Goal: Task Accomplishment & Management: Manage account settings

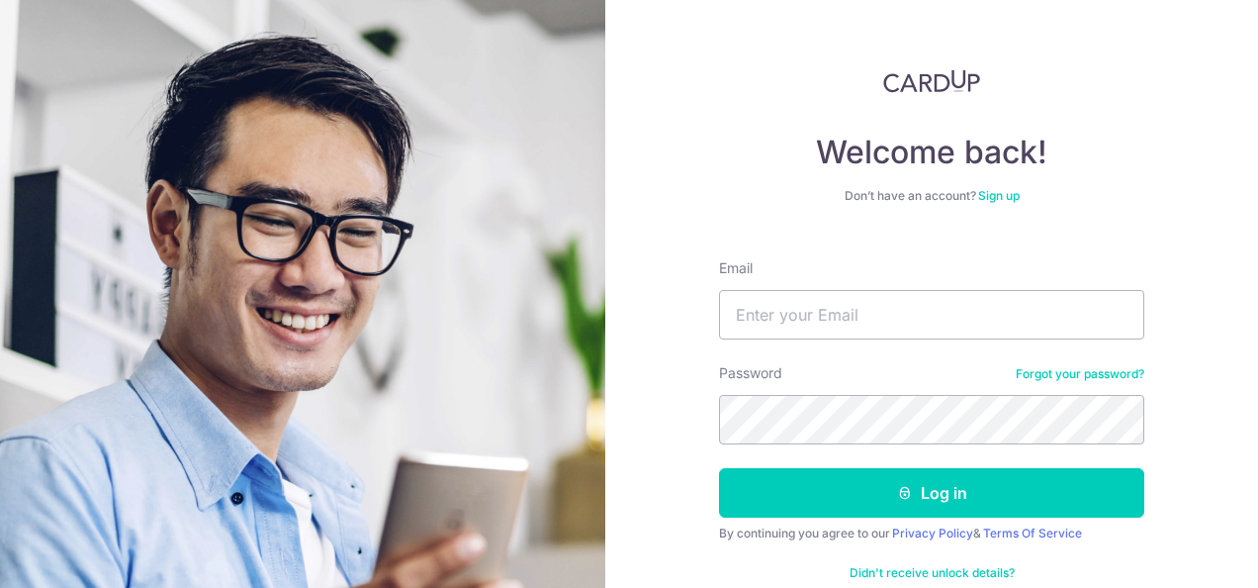
type input "[PERSON_NAME][EMAIL_ADDRESS][DOMAIN_NAME]"
click at [719, 468] on button "Log in" at bounding box center [931, 492] width 425 height 49
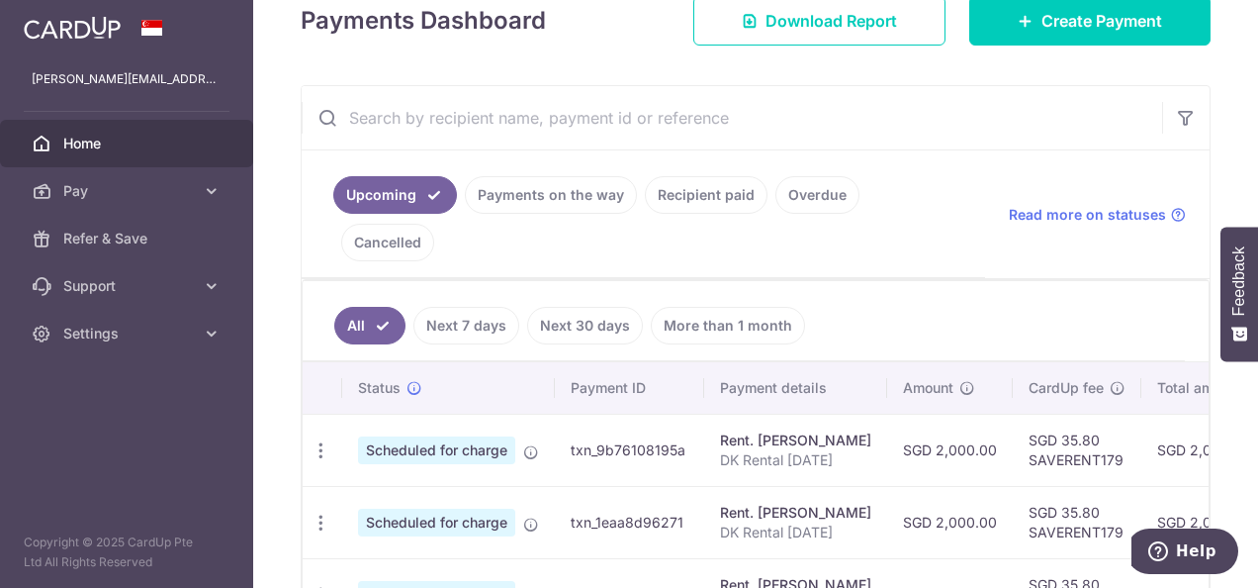
scroll to position [0, 434]
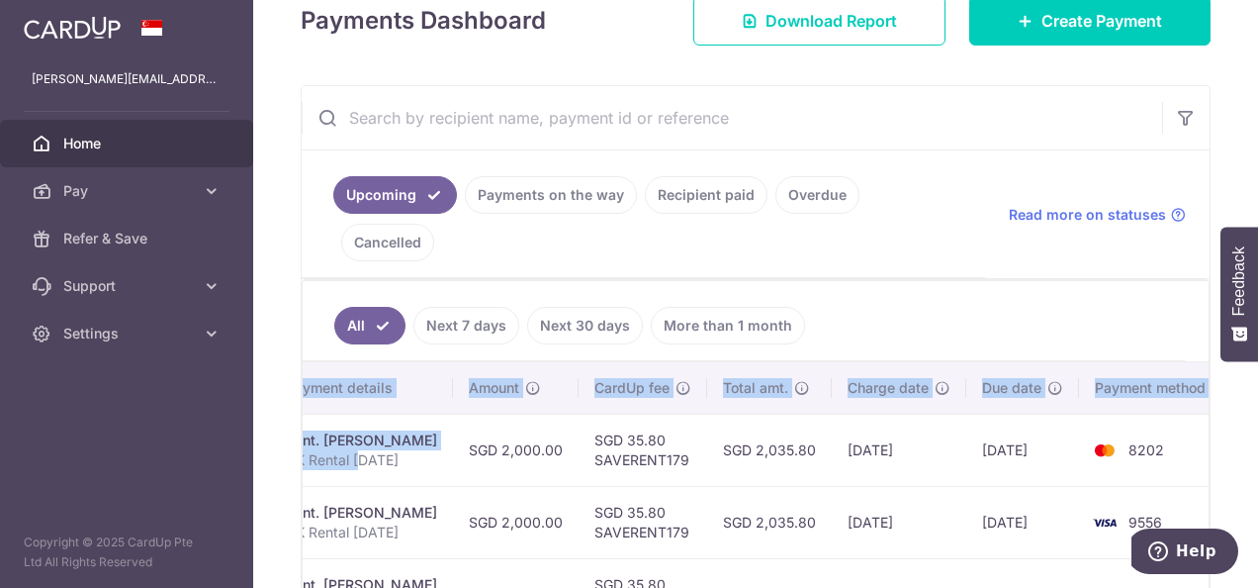
drag, startPoint x: 793, startPoint y: 423, endPoint x: 1261, endPoint y: 364, distance: 471.7
click at [1257, 364] on html "[PERSON_NAME][EMAIL_ADDRESS][DOMAIN_NAME] Home Pay Payments Recipients Cards Re…" at bounding box center [629, 294] width 1258 height 588
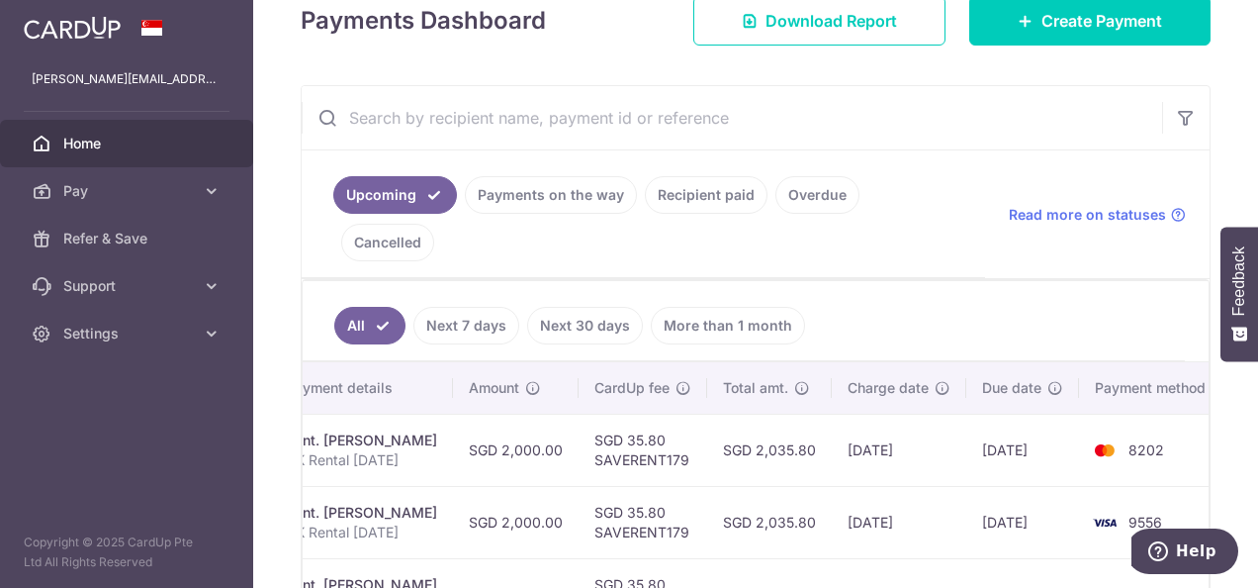
drag, startPoint x: 1261, startPoint y: 364, endPoint x: 1038, endPoint y: 415, distance: 229.2
click at [1039, 414] on div at bounding box center [635, 297] width 1271 height 594
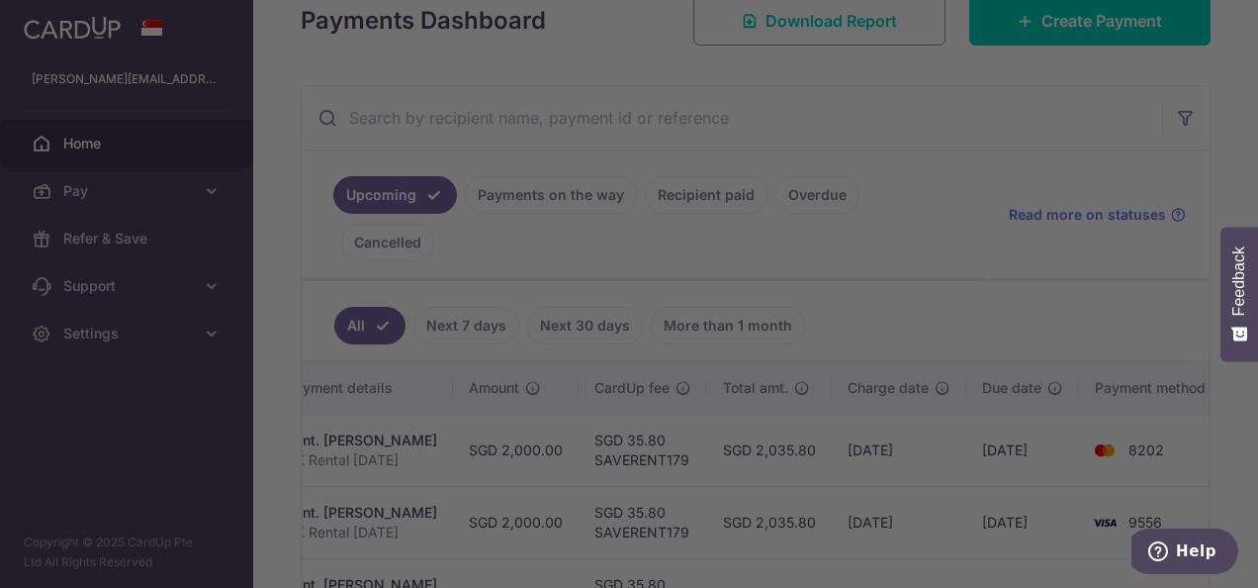
click at [1038, 392] on div at bounding box center [635, 297] width 1271 height 594
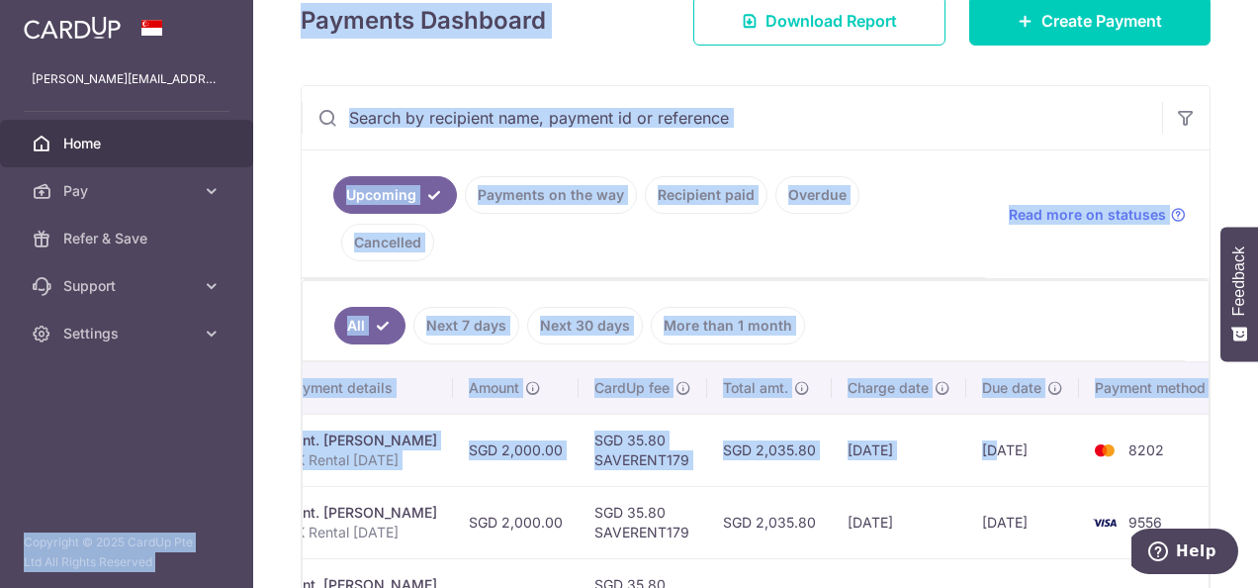
scroll to position [0, 0]
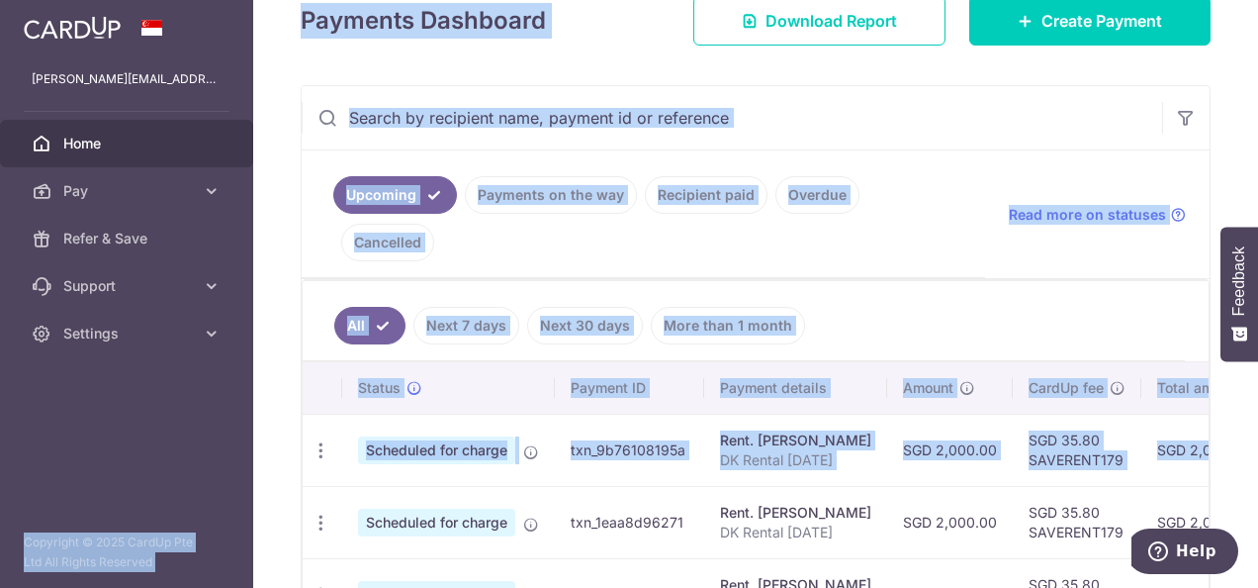
drag, startPoint x: 971, startPoint y: 390, endPoint x: 193, endPoint y: 410, distance: 777.9
click at [193, 410] on main "[PERSON_NAME][EMAIL_ADDRESS][DOMAIN_NAME] Home Pay Payments Recipients Cards Re…" at bounding box center [629, 294] width 1258 height 588
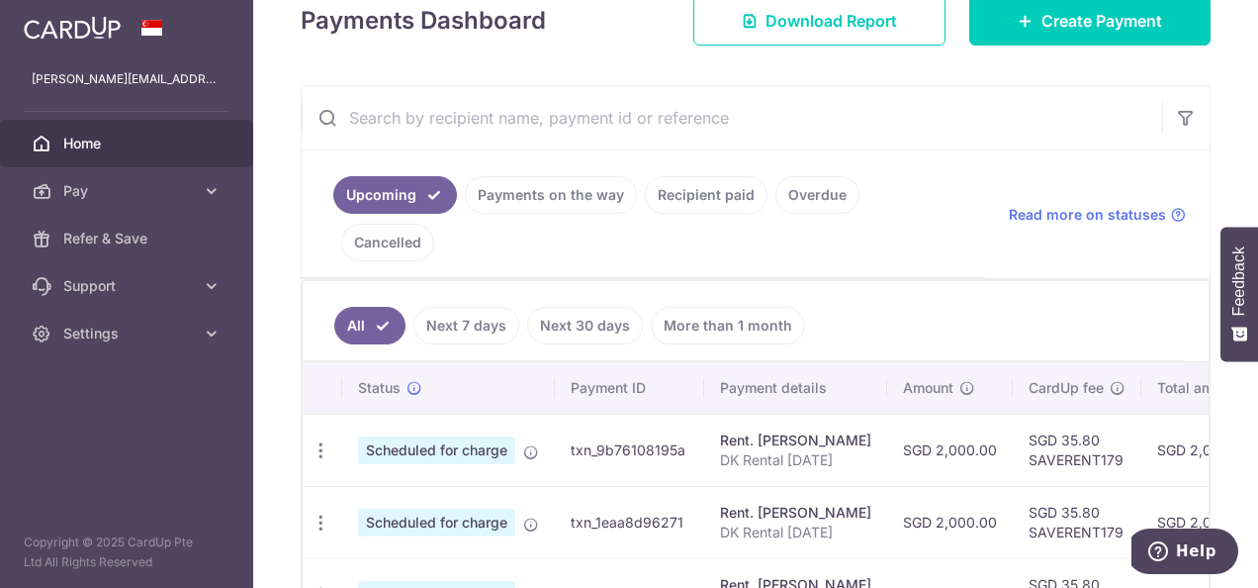
click at [540, 486] on td "Scheduled for charge" at bounding box center [448, 522] width 213 height 72
click at [326, 440] on icon "button" at bounding box center [321, 450] width 21 height 21
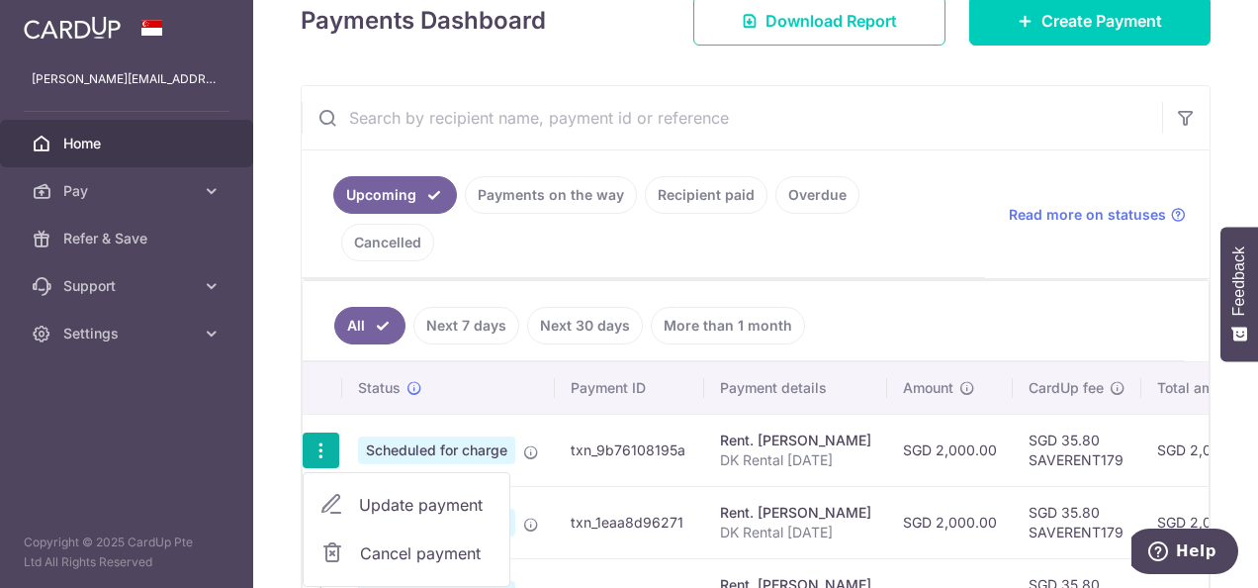
click at [372, 541] on span "Cancel payment" at bounding box center [426, 553] width 133 height 24
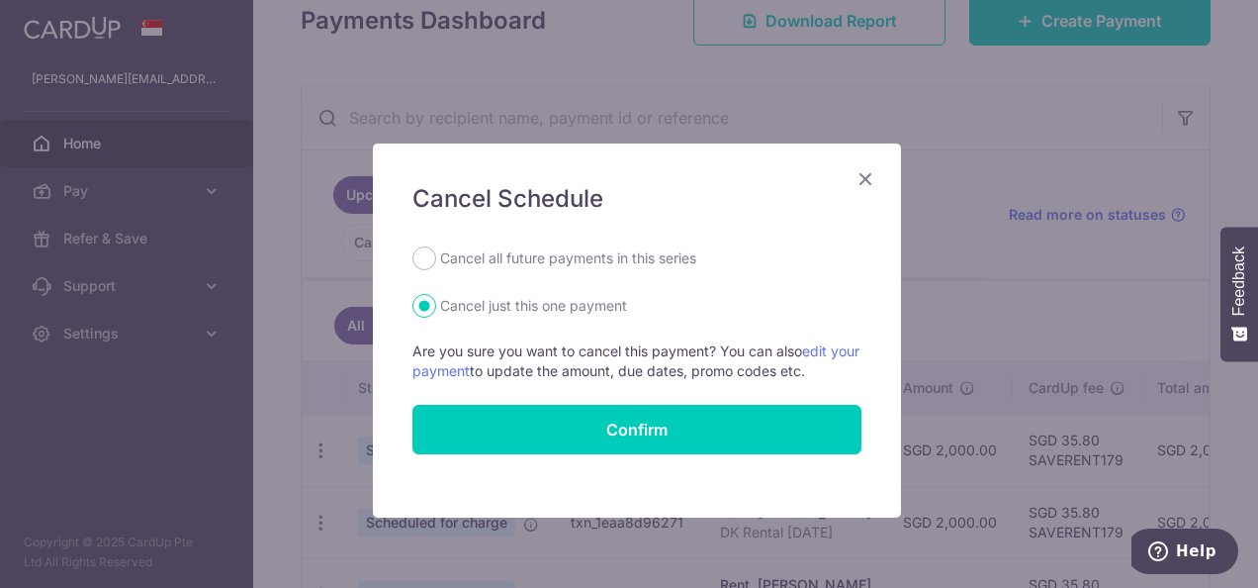
click at [997, 247] on div "Cancel Schedule Cancel all future payments in this series Cancel just this one …" at bounding box center [629, 294] width 1258 height 588
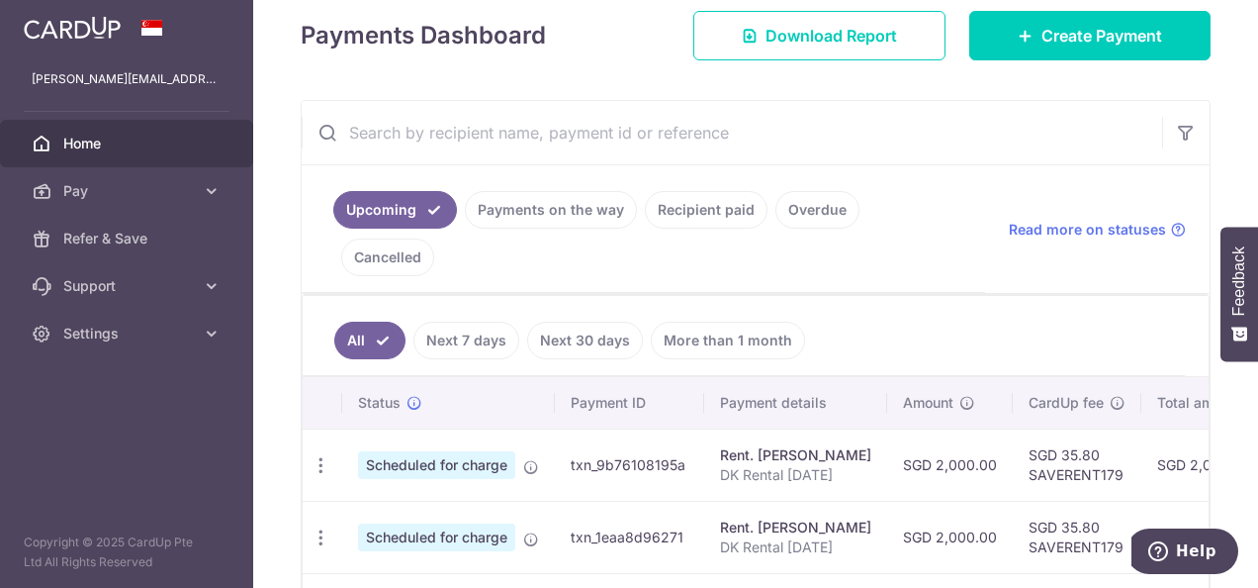
scroll to position [212, 0]
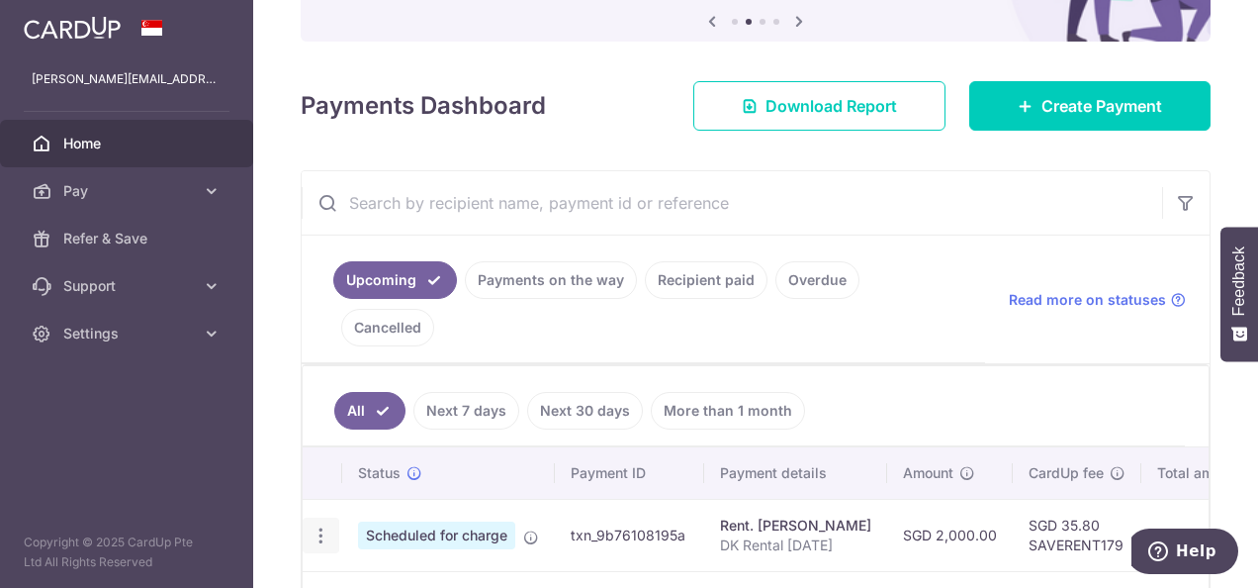
click at [334, 517] on div "Update payment Cancel payment" at bounding box center [321, 535] width 37 height 37
click at [330, 517] on div "Update payment Cancel payment" at bounding box center [321, 535] width 37 height 37
click at [319, 525] on icon "button" at bounding box center [321, 535] width 21 height 21
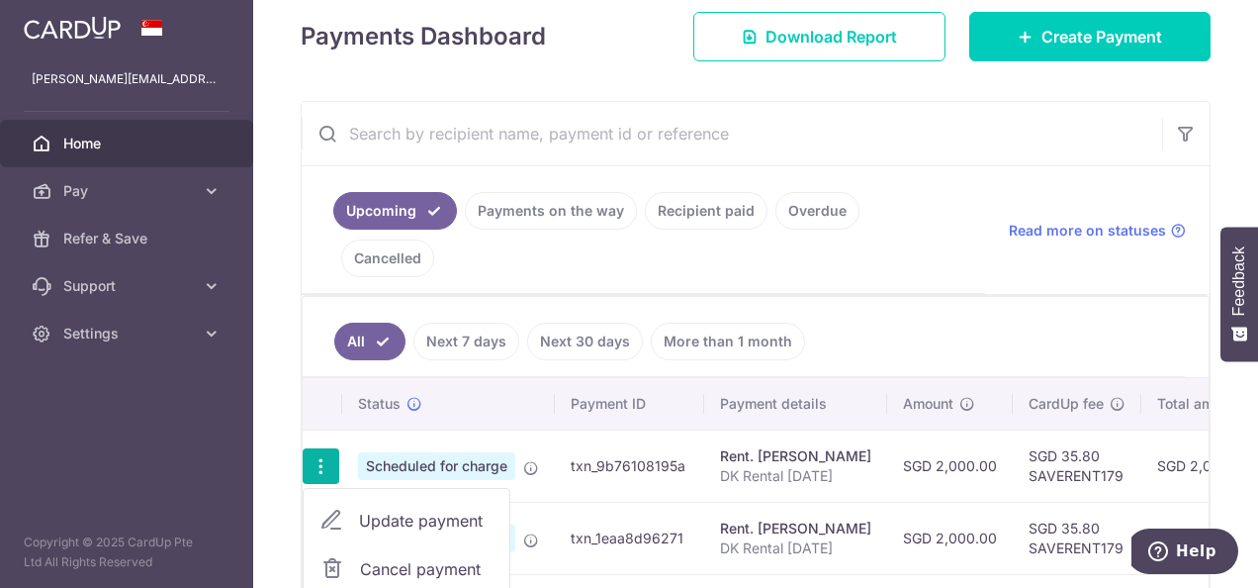
scroll to position [311, 0]
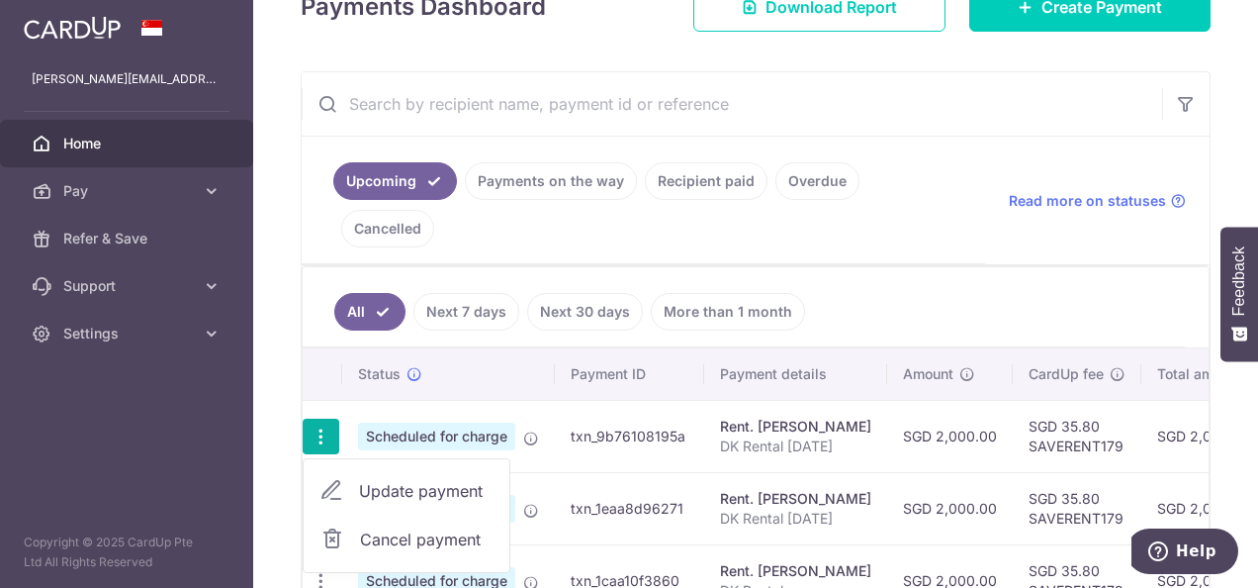
click at [410, 479] on span "Update payment" at bounding box center [426, 491] width 135 height 24
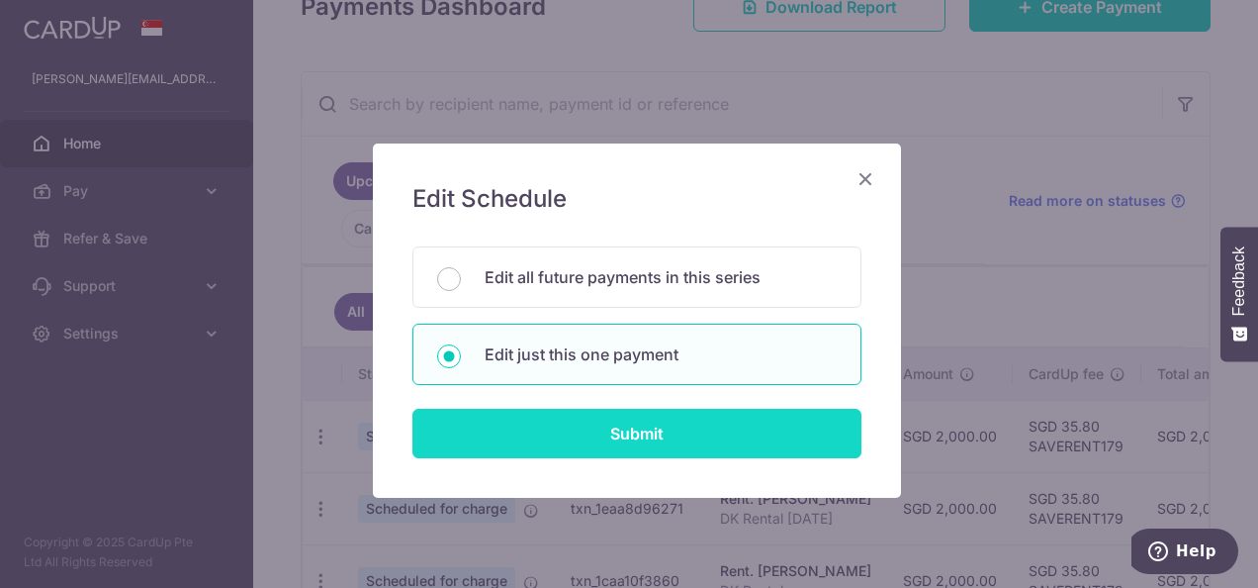
click at [600, 441] on input "Submit" at bounding box center [637, 433] width 449 height 49
radio input "true"
type input "2,000.00"
type input "12/10/2025"
type input "DK Rental Oct 25"
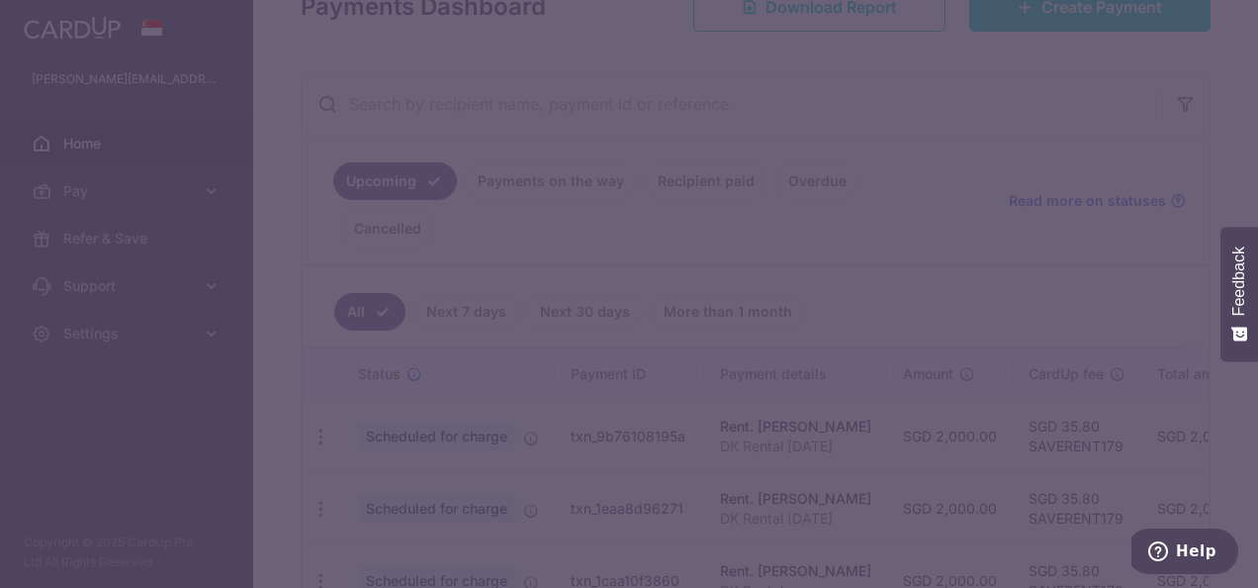
type input "SAVERENT179"
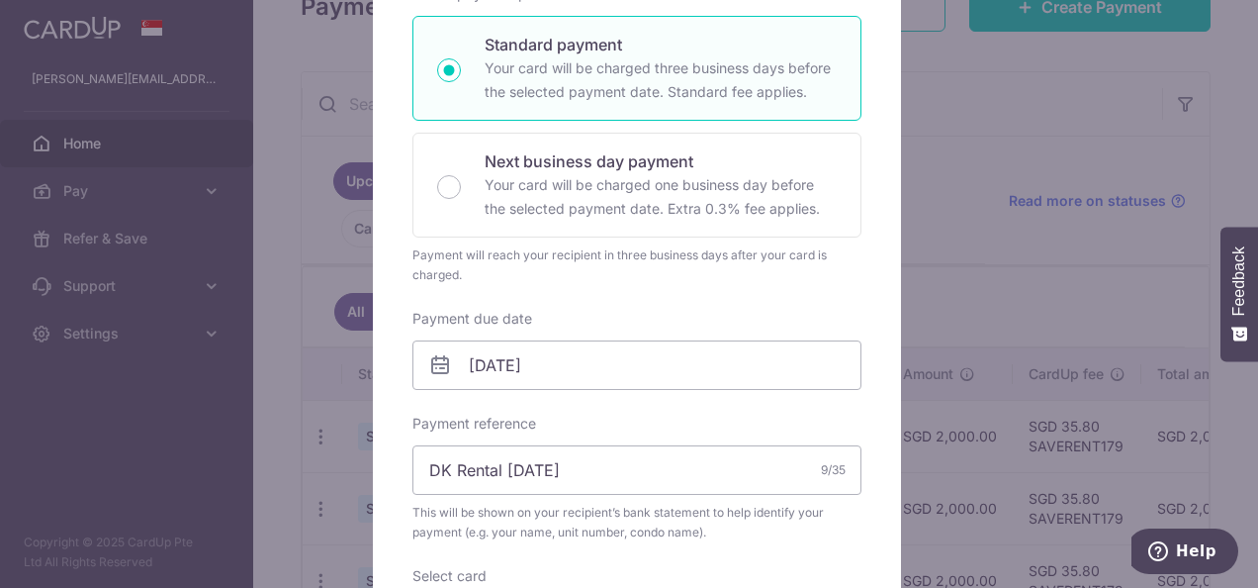
scroll to position [495, 0]
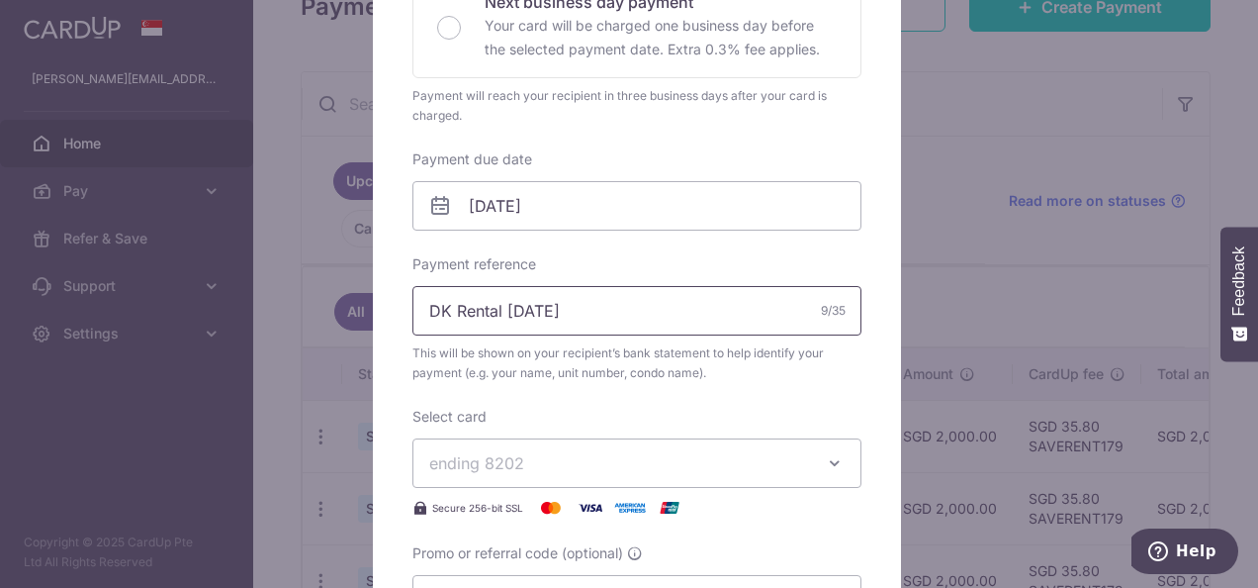
click at [619, 313] on input "DK Rental Oct 25" at bounding box center [637, 310] width 449 height 49
click at [564, 194] on input "12/10/2025" at bounding box center [637, 205] width 449 height 49
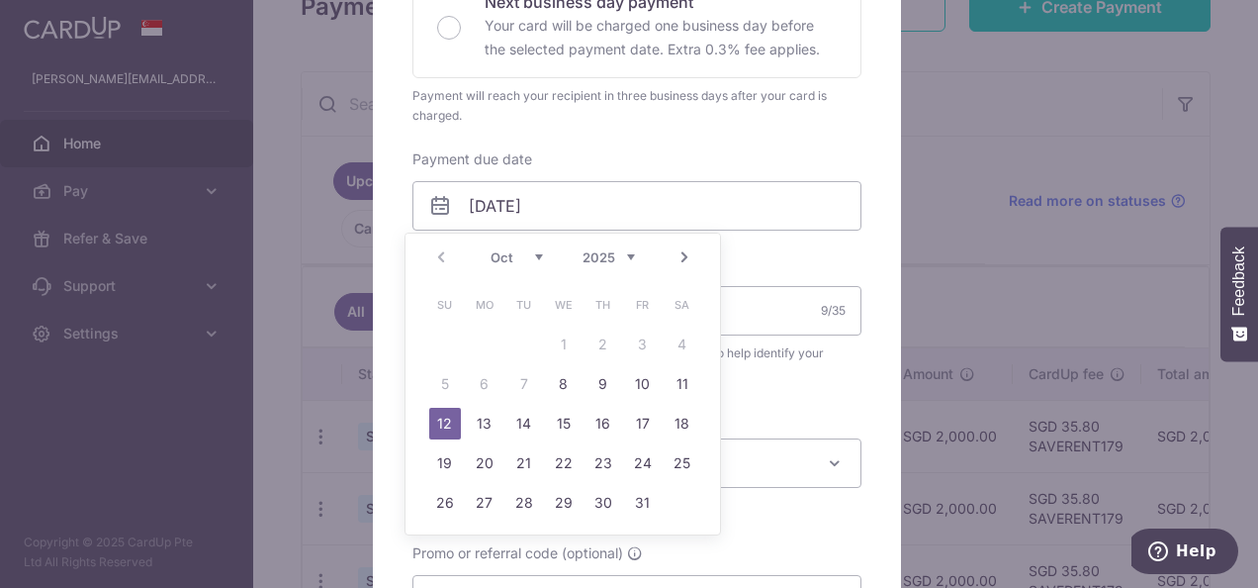
click at [681, 260] on link "Next" at bounding box center [685, 257] width 24 height 24
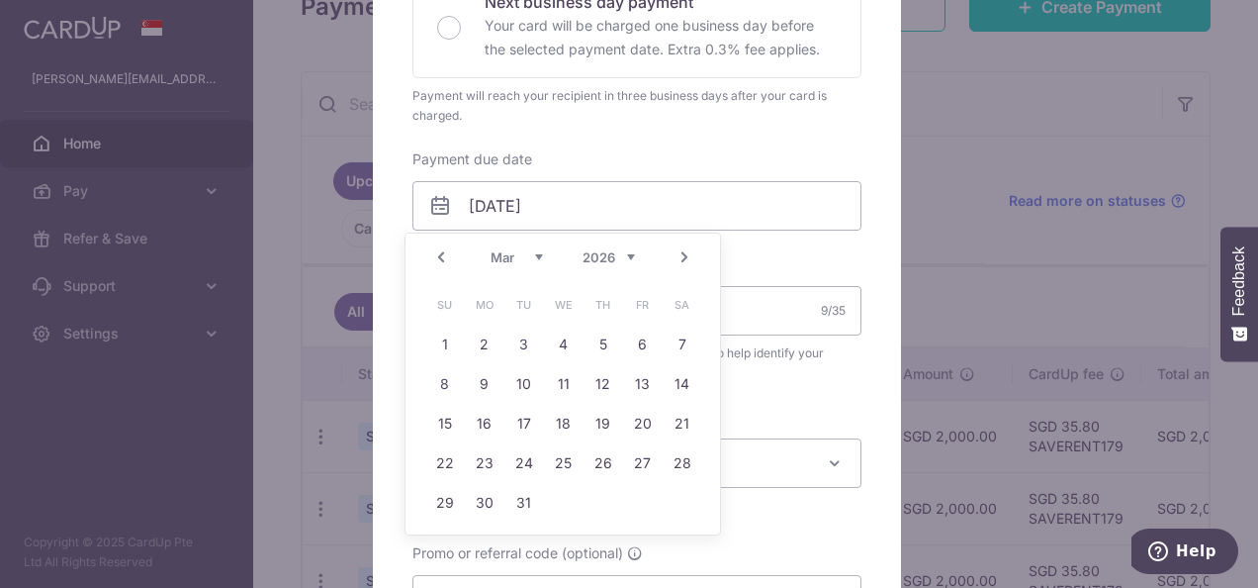
click at [681, 260] on link "Next" at bounding box center [685, 257] width 24 height 24
click at [596, 346] on link "2" at bounding box center [604, 344] width 32 height 32
type input "02/04/2026"
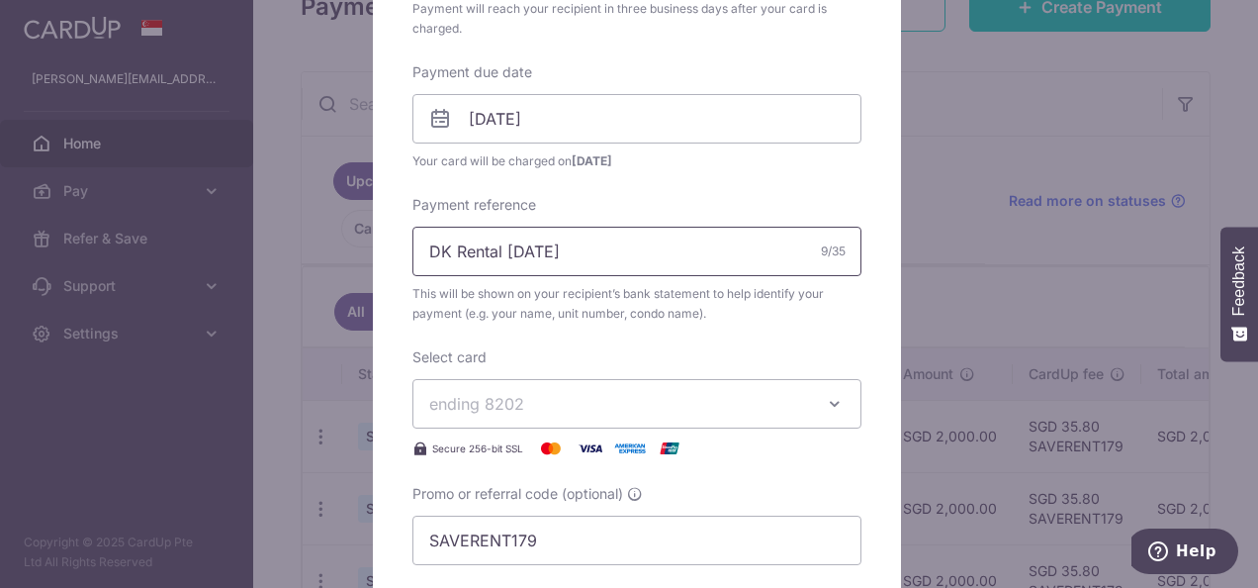
scroll to position [693, 0]
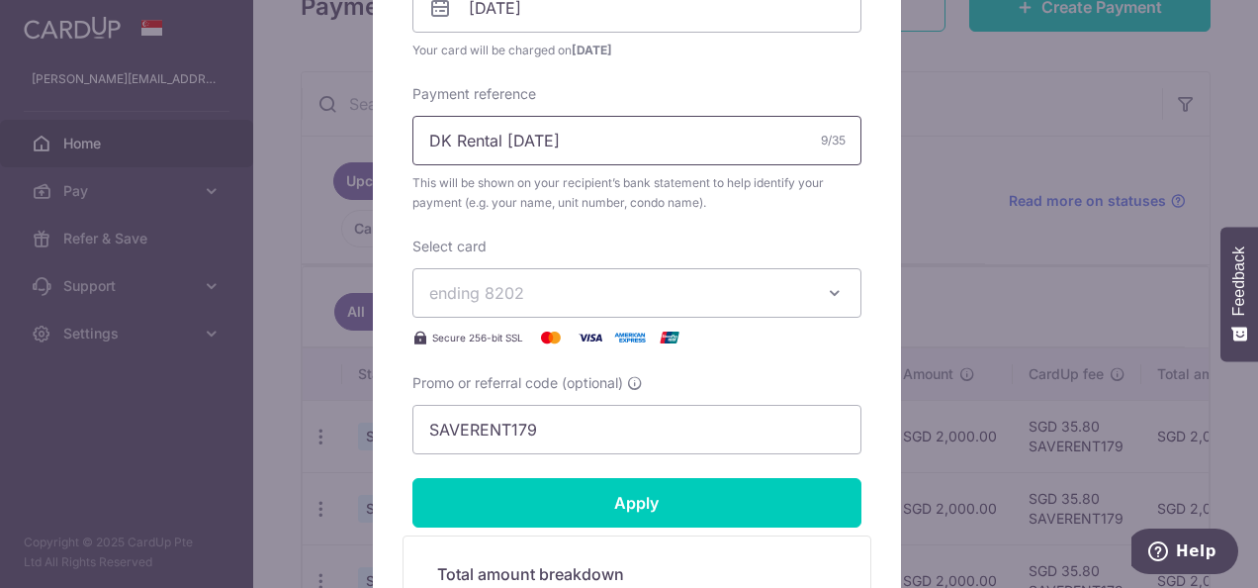
drag, startPoint x: 498, startPoint y: 139, endPoint x: 700, endPoint y: 151, distance: 203.2
click at [700, 151] on input "DK Rental Oct 25" at bounding box center [637, 140] width 449 height 49
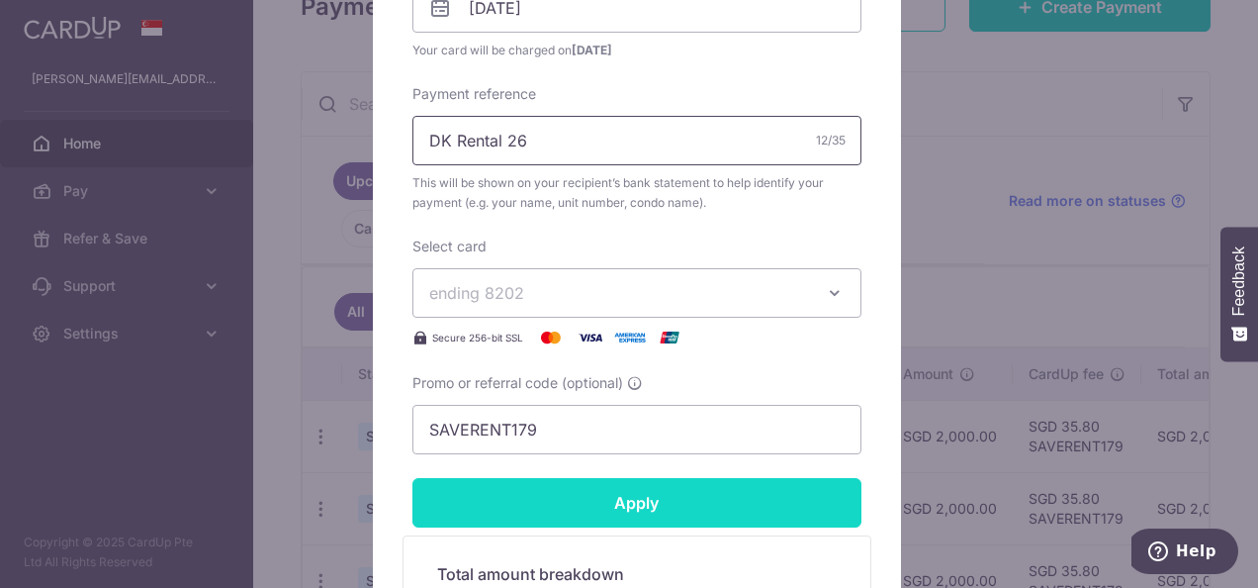
type input "DK Rental 26"
click at [681, 491] on input "Apply" at bounding box center [637, 502] width 449 height 49
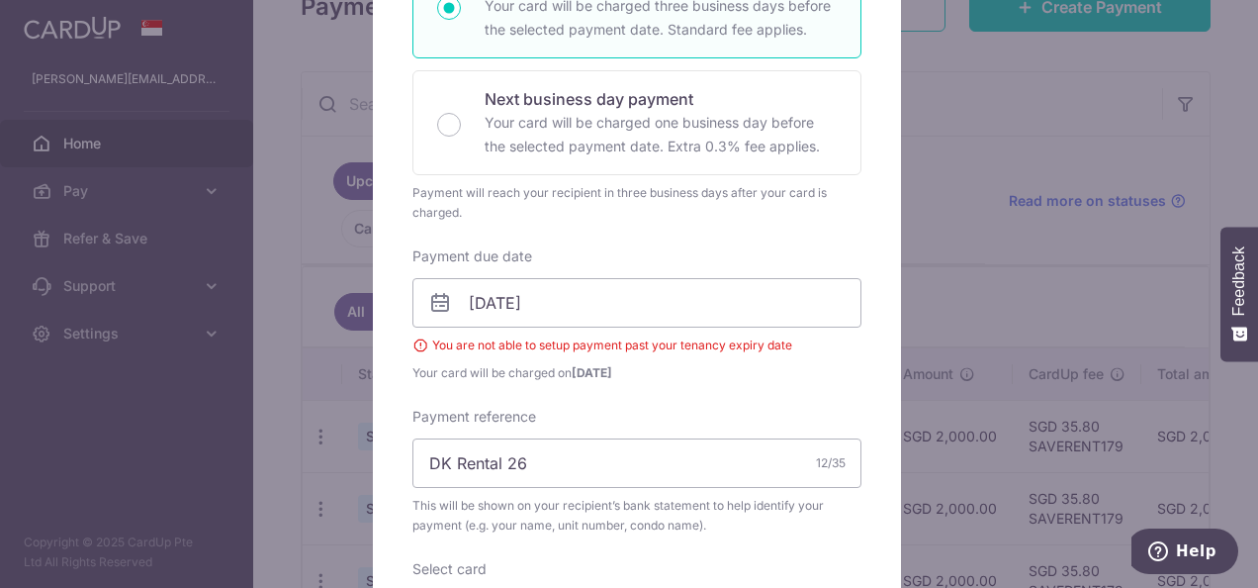
scroll to position [396, 0]
click at [540, 317] on input "02/04/2026" at bounding box center [637, 304] width 449 height 49
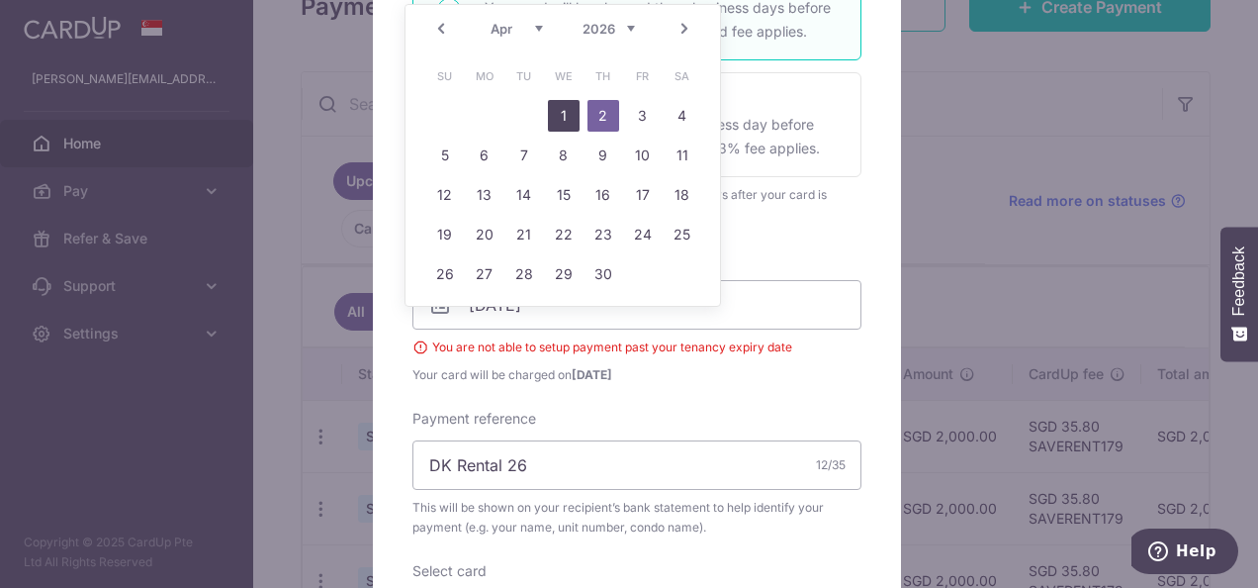
click at [561, 121] on link "1" at bounding box center [564, 116] width 32 height 32
type input "01/04/2026"
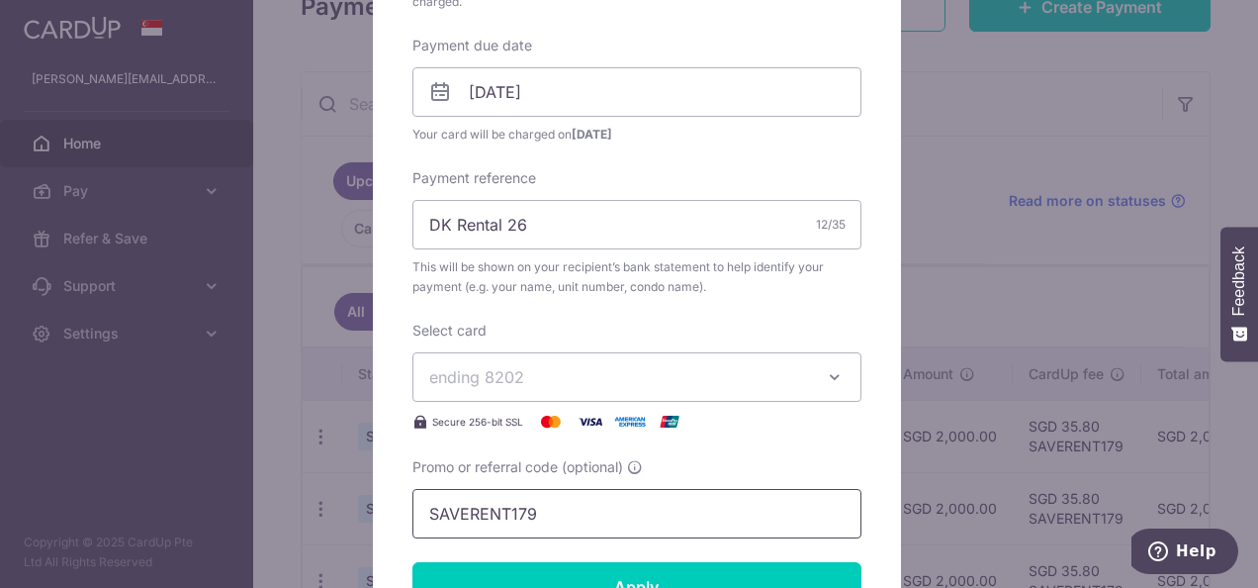
scroll to position [693, 0]
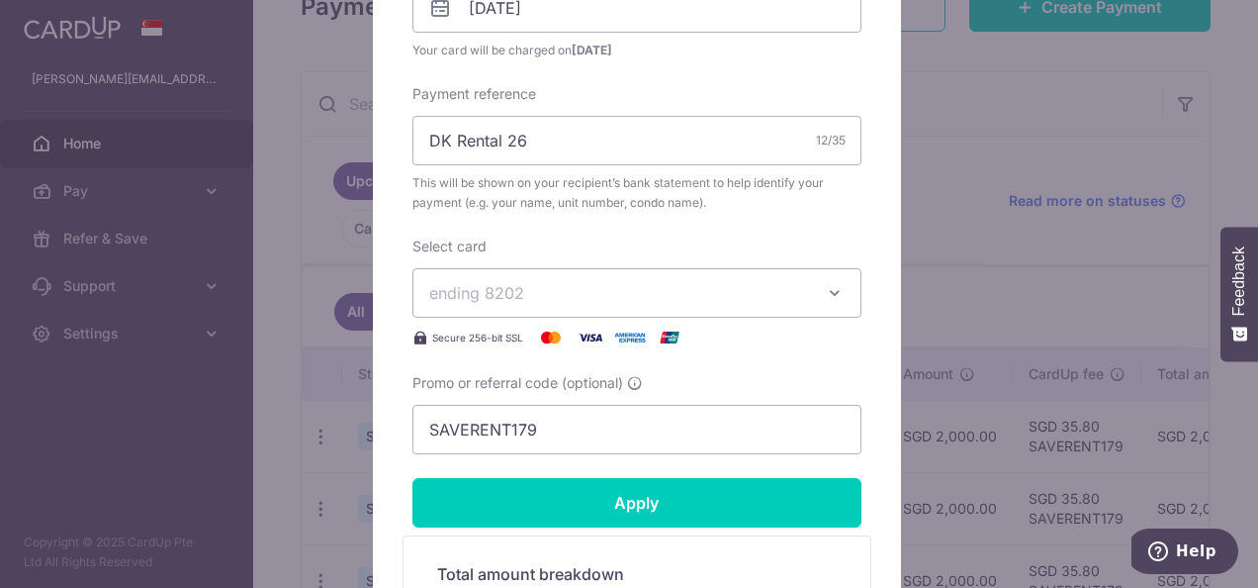
click at [655, 467] on form "By clicking apply, you will make changes to all payments to Cliff Anderson sche…" at bounding box center [637, 143] width 449 height 1226
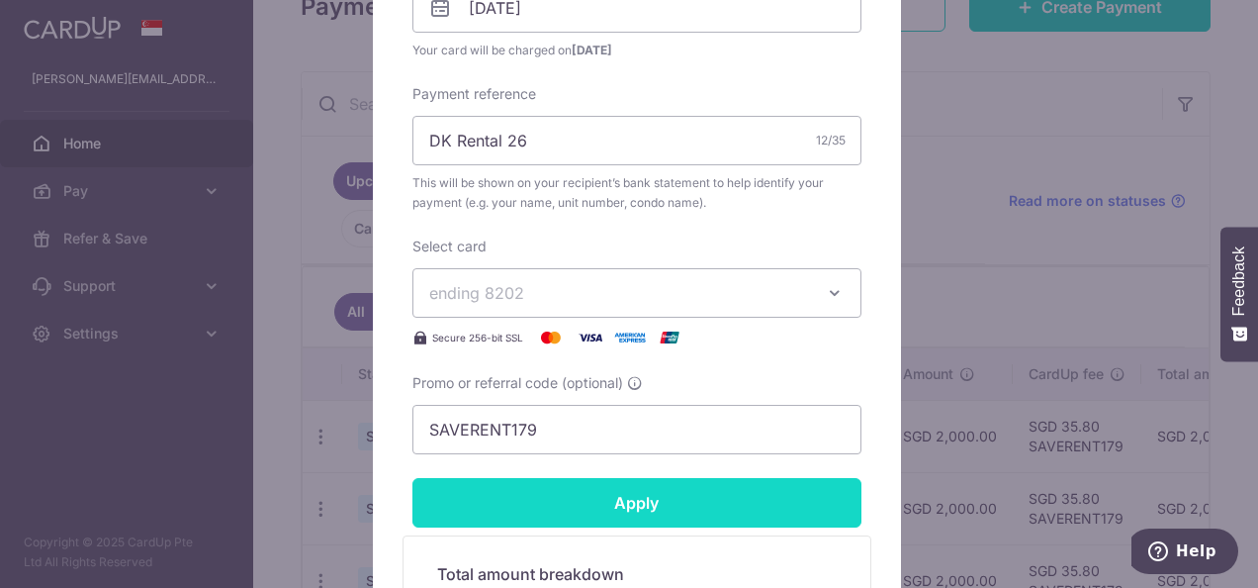
click at [655, 501] on input "Apply" at bounding box center [637, 502] width 449 height 49
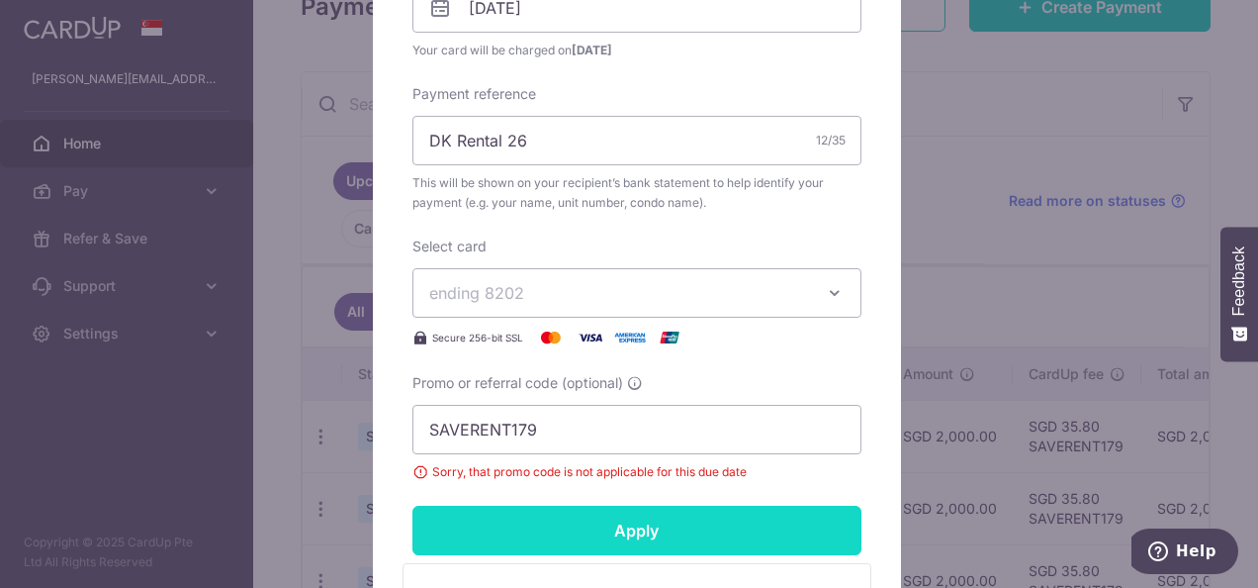
click at [645, 511] on input "Apply" at bounding box center [637, 530] width 449 height 49
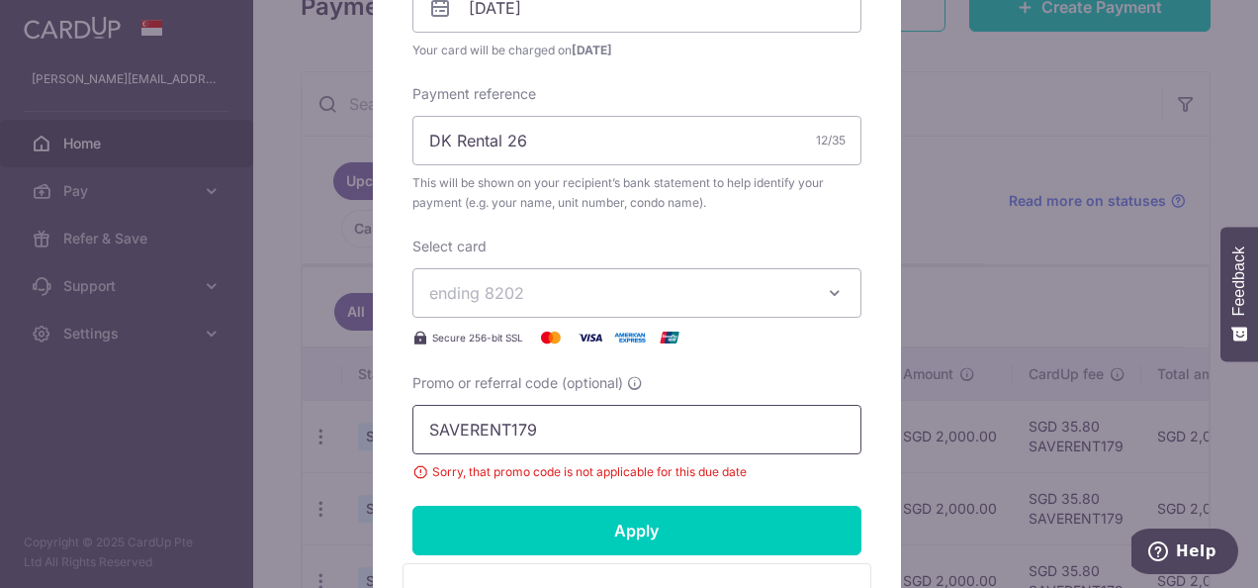
drag, startPoint x: 594, startPoint y: 417, endPoint x: 202, endPoint y: 412, distance: 391.8
click at [202, 412] on div "Edit payment By clicking apply, you will make changes to all payments to Cliff …" at bounding box center [629, 294] width 1258 height 588
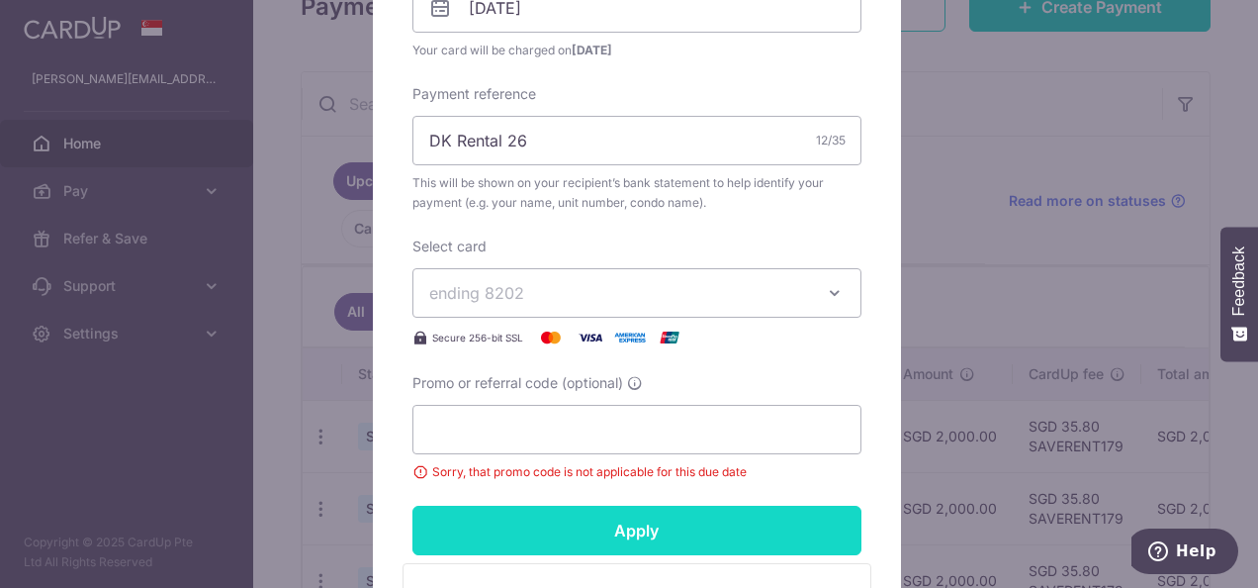
click at [511, 530] on input "Apply" at bounding box center [637, 530] width 449 height 49
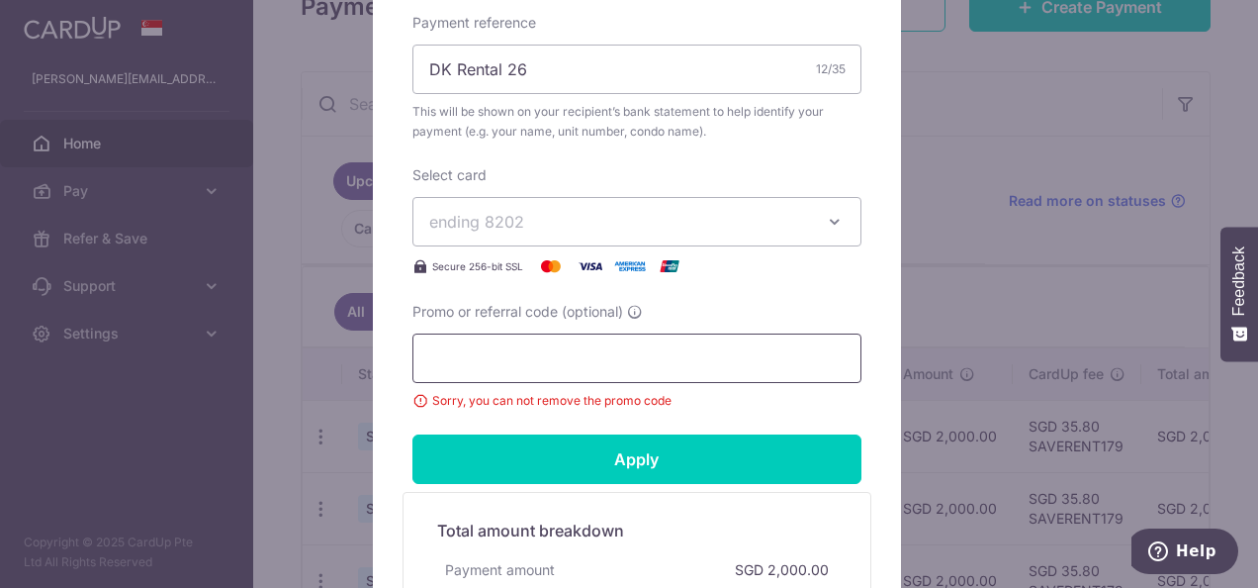
scroll to position [791, 0]
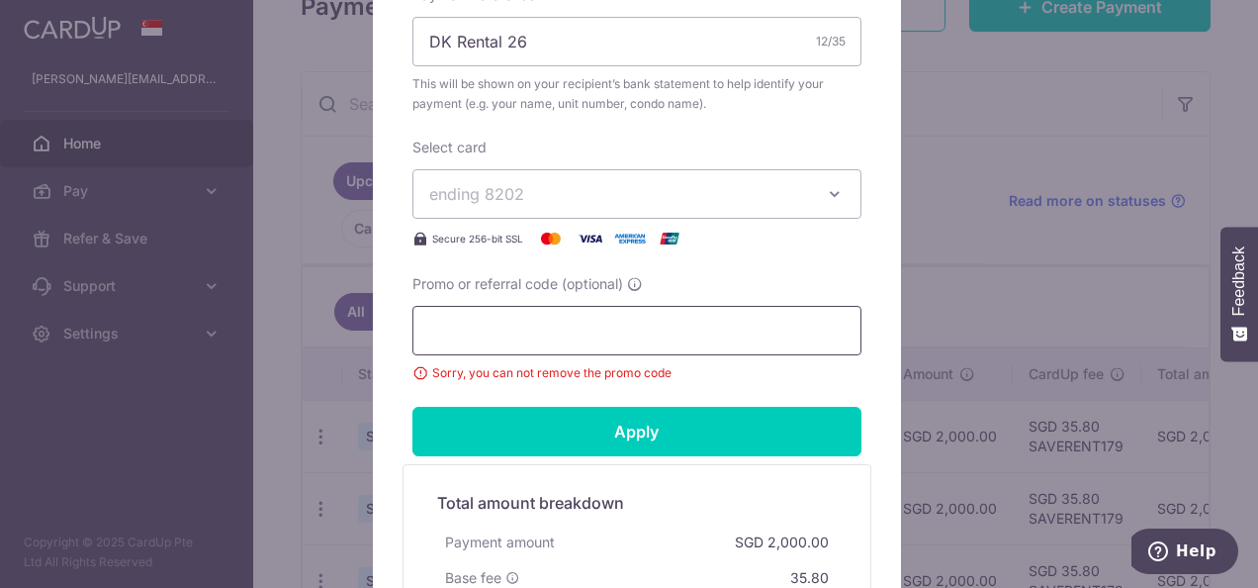
click at [543, 338] on input "Promo or referral code (optional)" at bounding box center [637, 330] width 449 height 49
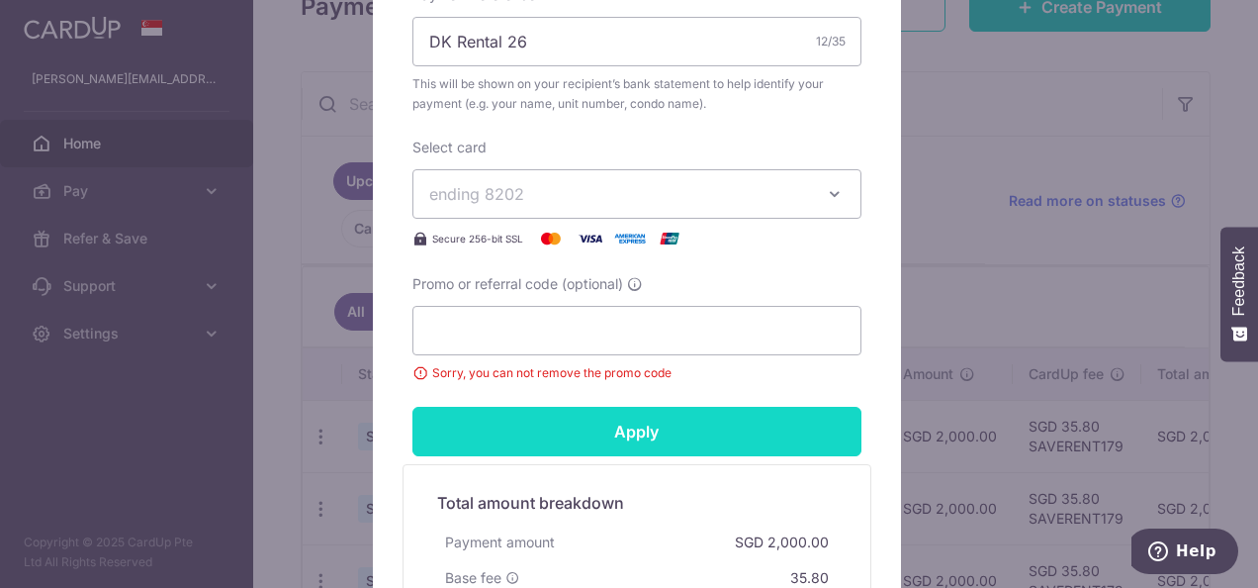
click at [566, 416] on input "Apply" at bounding box center [637, 431] width 449 height 49
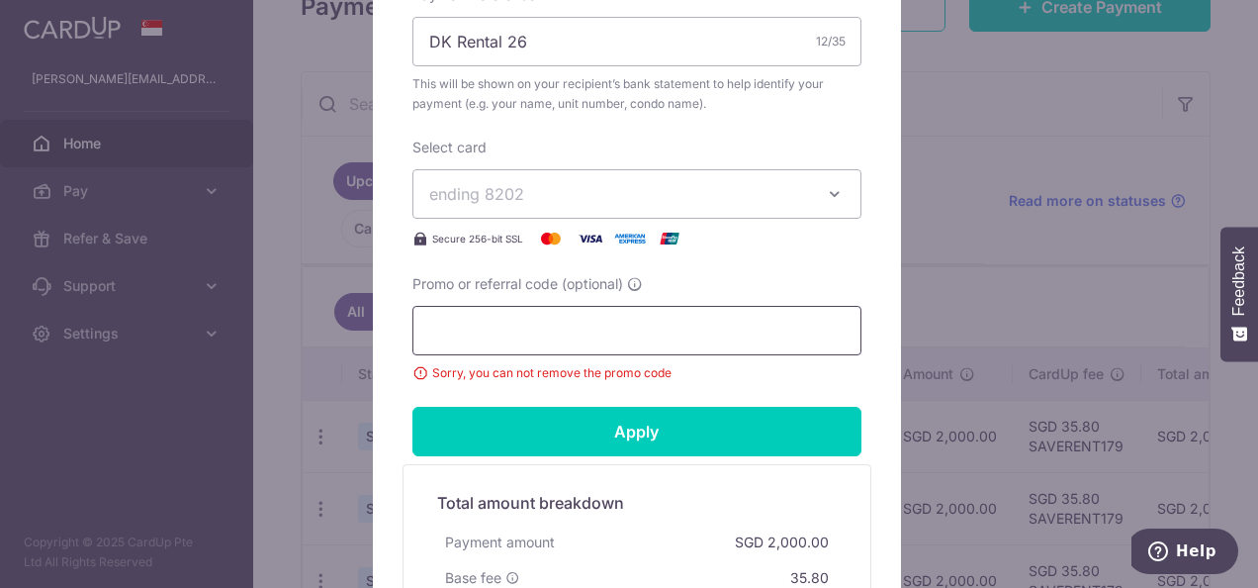
click at [571, 347] on input "Promo or referral code (optional)" at bounding box center [637, 330] width 449 height 49
type input "SAVERENT179"
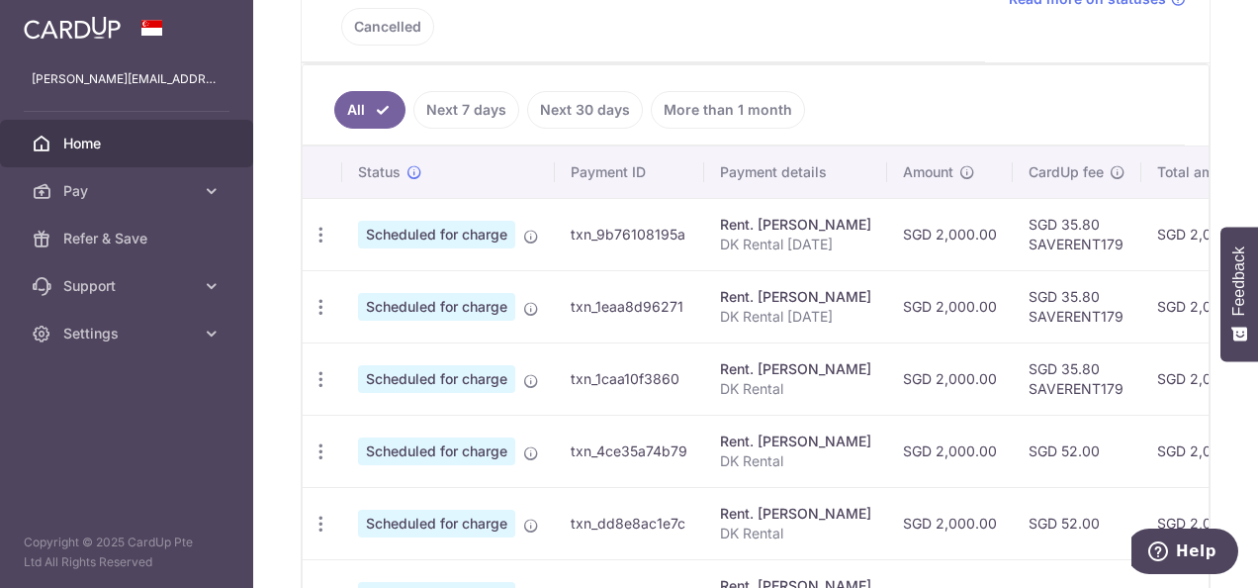
scroll to position [410, 0]
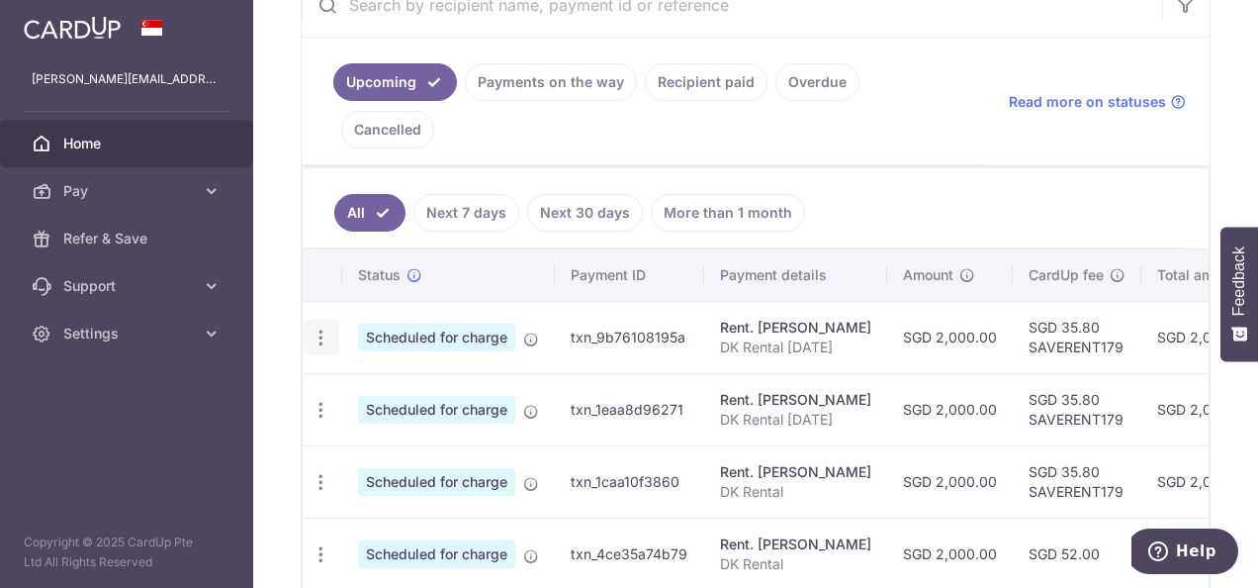
click at [323, 327] on icon "button" at bounding box center [321, 337] width 21 height 21
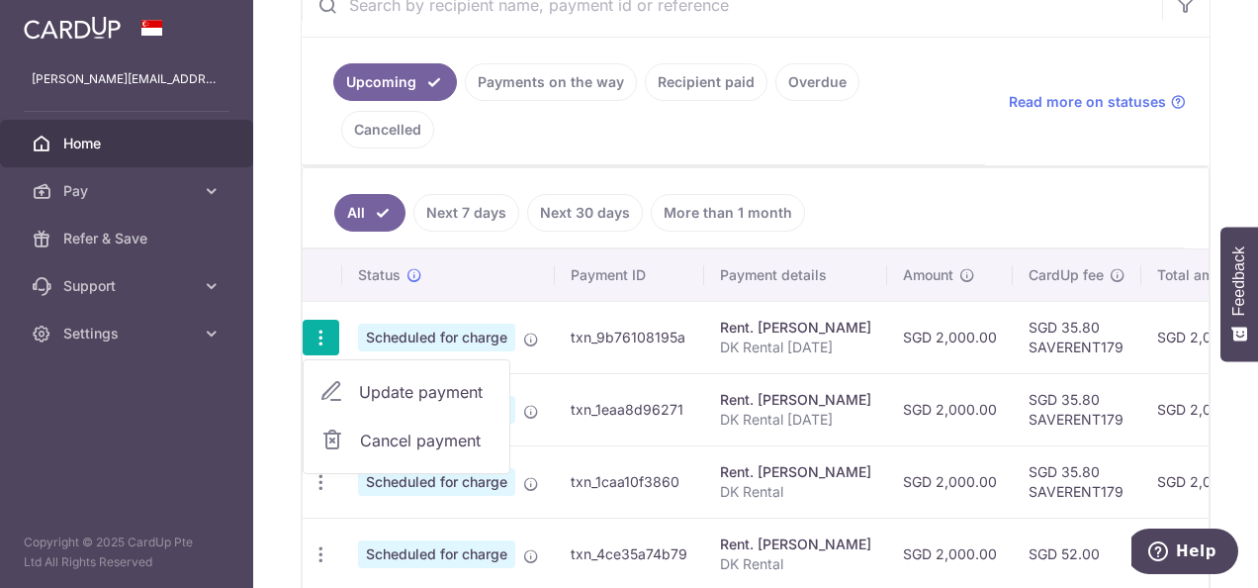
click at [382, 380] on span "Update payment" at bounding box center [426, 392] width 135 height 24
radio input "true"
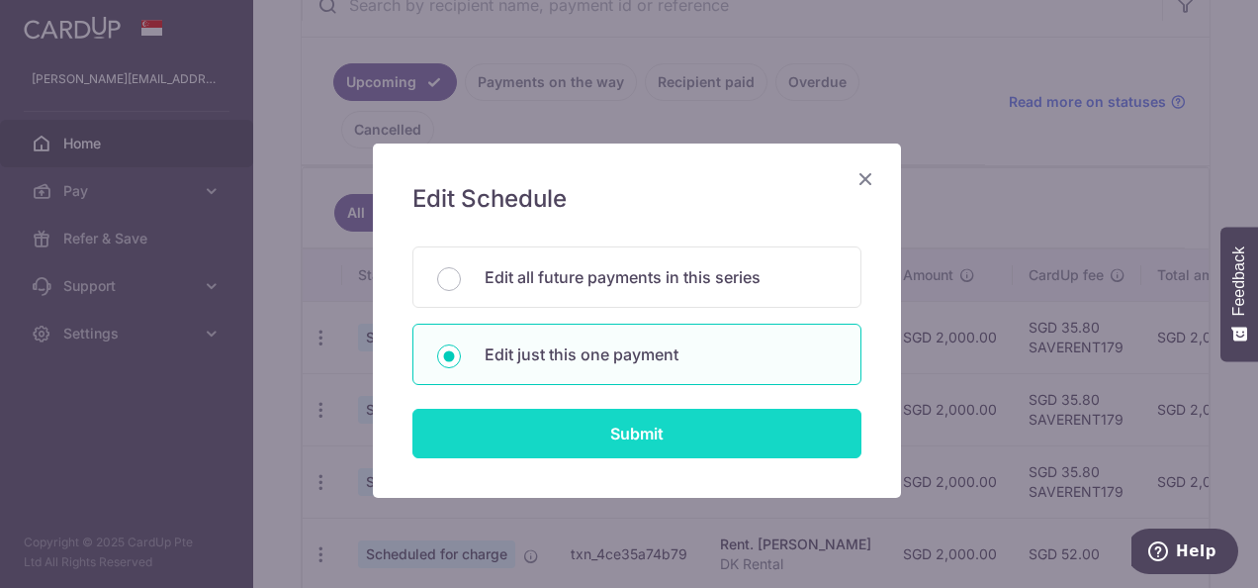
click at [526, 449] on input "Submit" at bounding box center [637, 433] width 449 height 49
radio input "true"
type input "2,000.00"
type input "12/10/2025"
type input "DK Rental Oct 25"
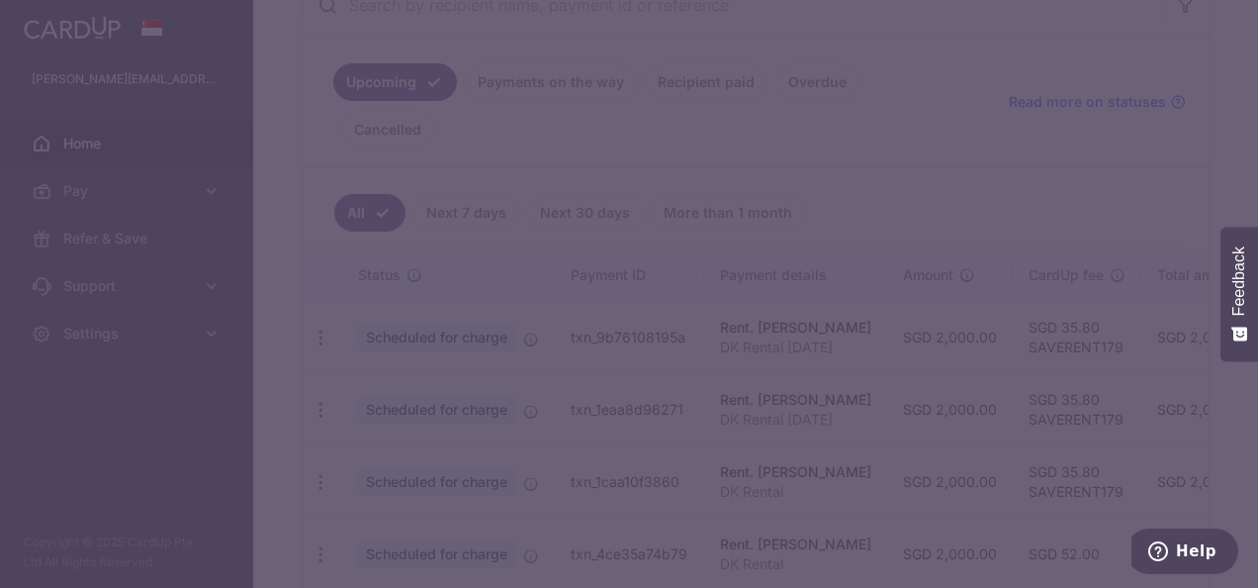
type input "SAVERENT179"
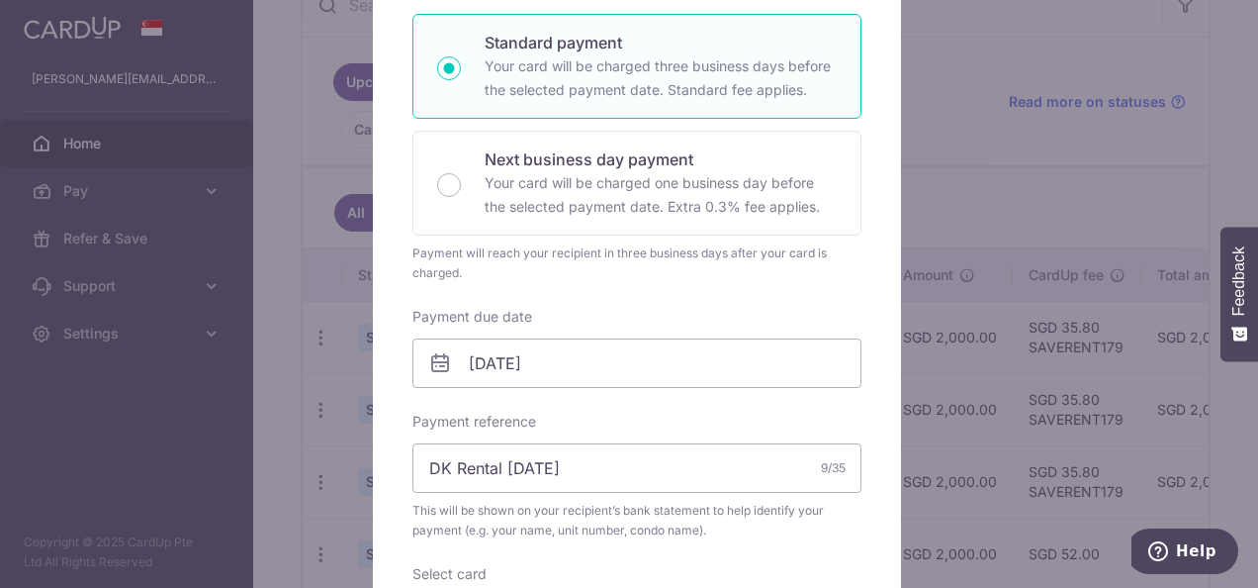
scroll to position [396, 0]
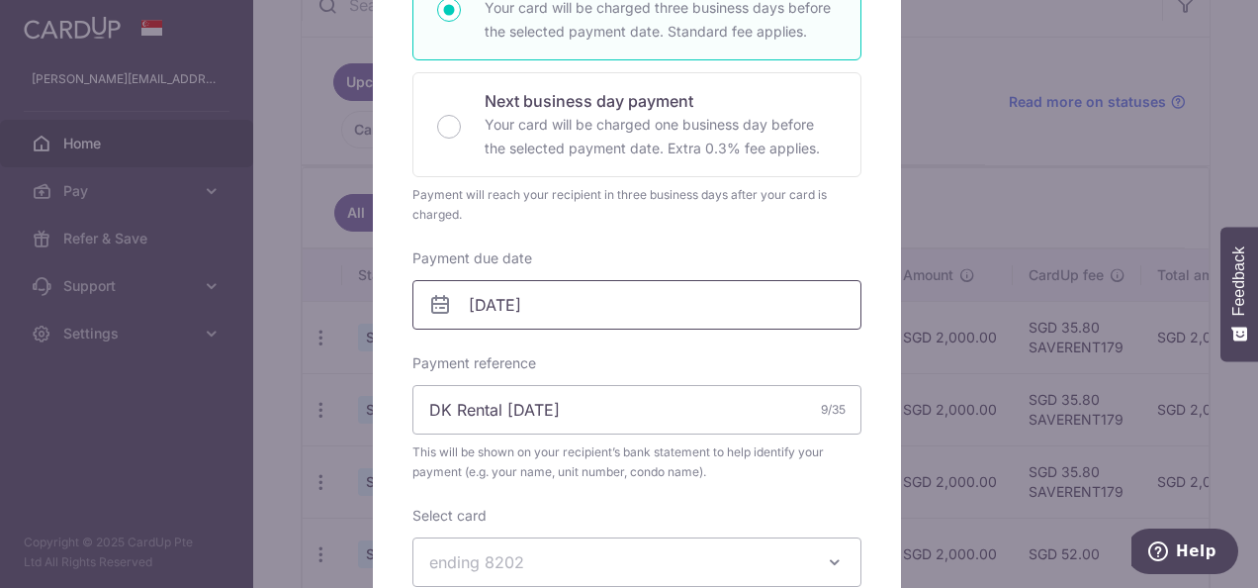
click at [480, 304] on body "david_altar_server@yahoo.com Home Pay Payments Recipients Cards Refer & Save Su…" at bounding box center [629, 294] width 1258 height 588
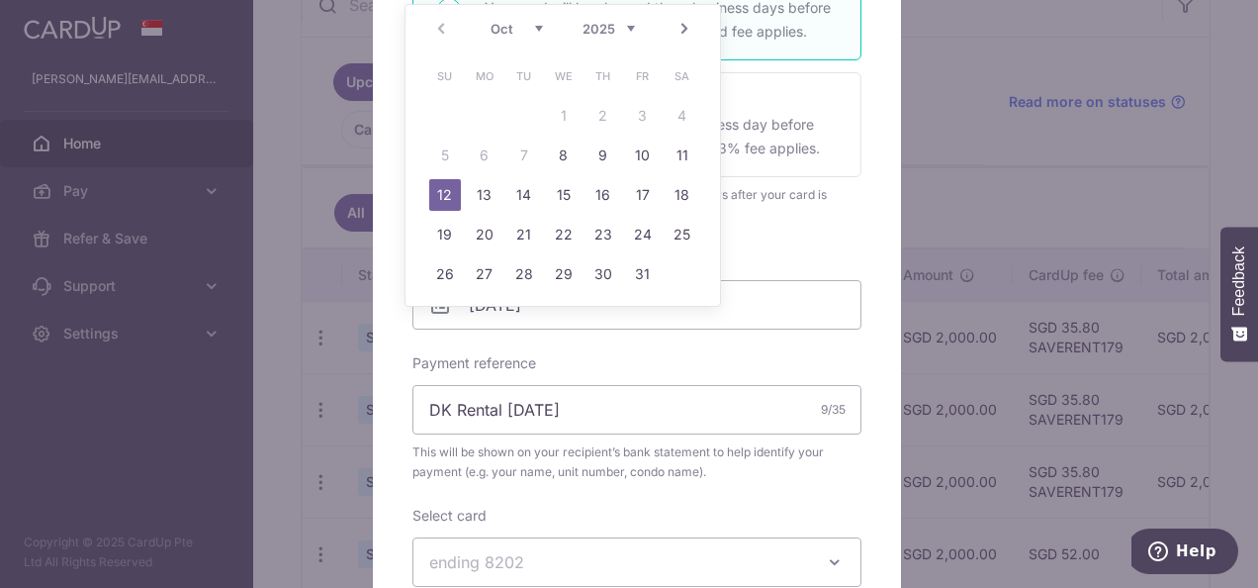
click at [690, 28] on link "Next" at bounding box center [685, 29] width 24 height 24
click at [449, 33] on link "Prev" at bounding box center [441, 29] width 24 height 24
click at [562, 270] on link "31" at bounding box center [564, 274] width 32 height 32
type input "[DATE]"
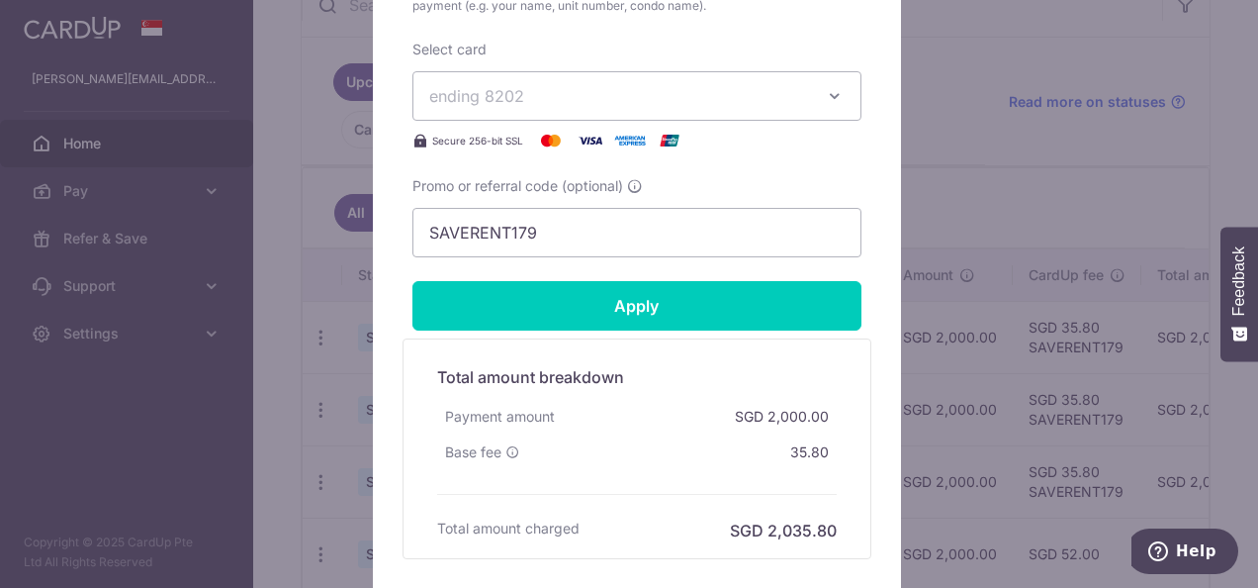
scroll to position [890, 0]
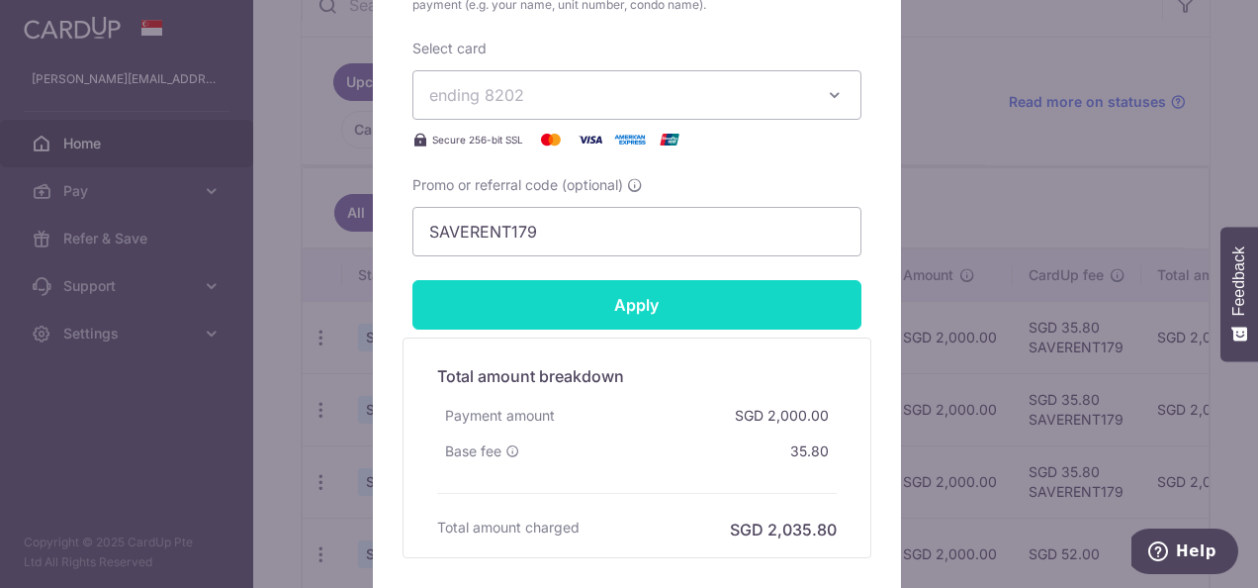
click at [687, 295] on input "Apply" at bounding box center [637, 304] width 449 height 49
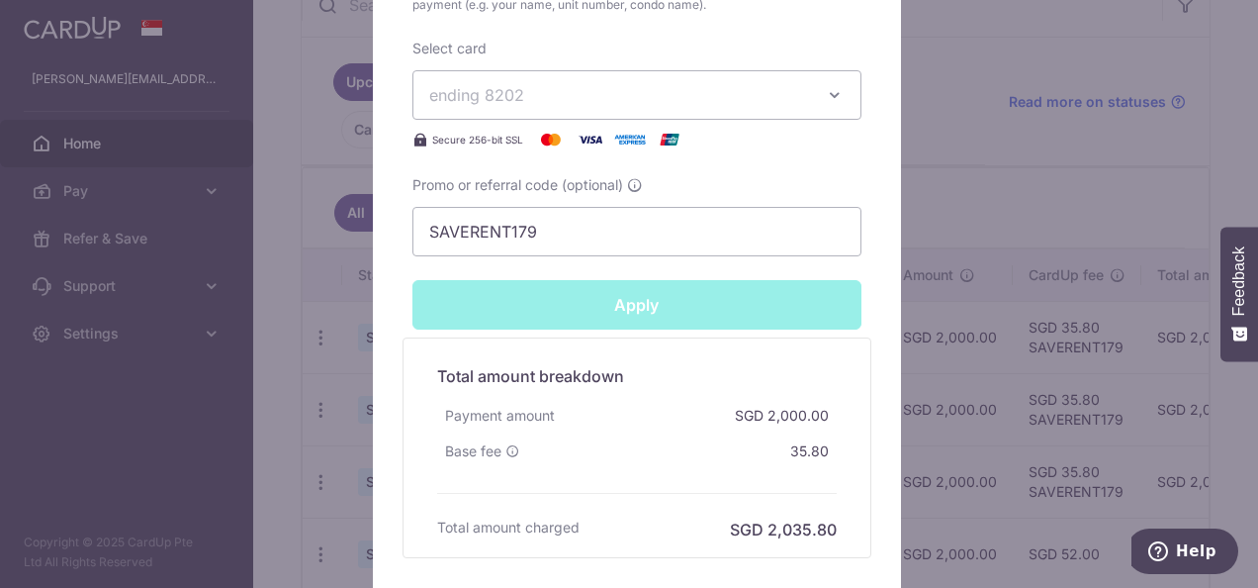
type input "Successfully Applied"
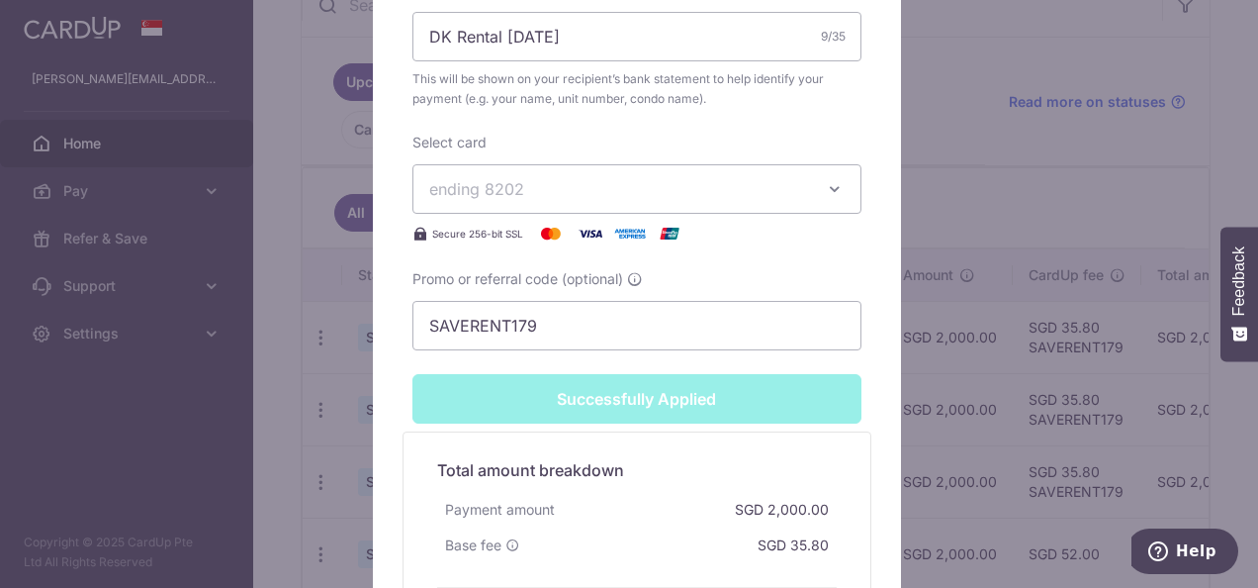
scroll to position [761, 0]
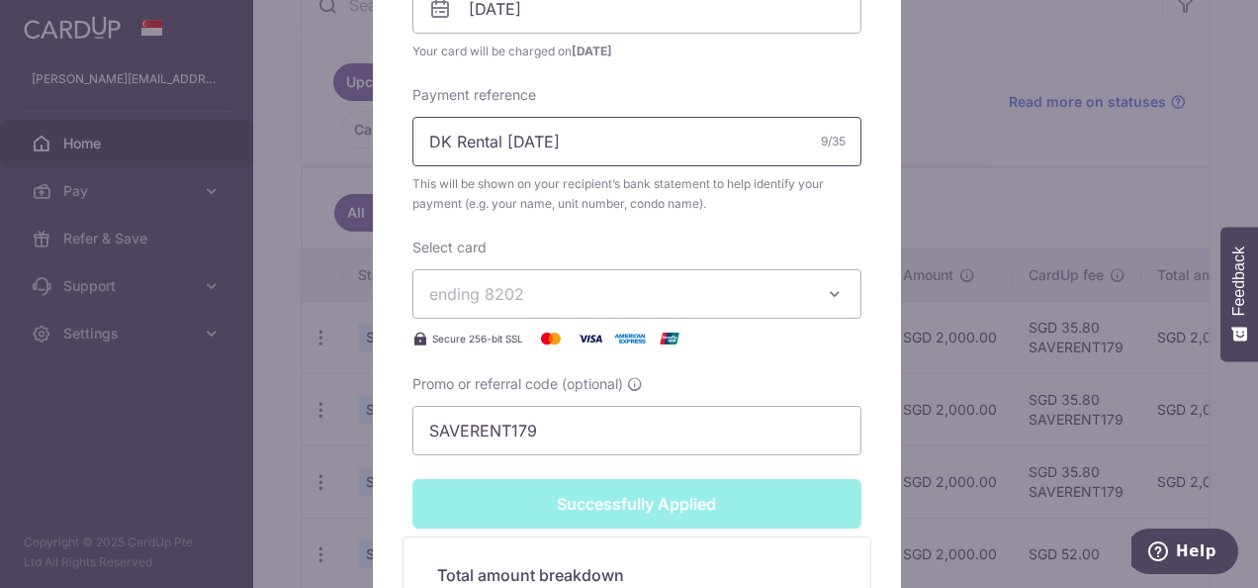
drag, startPoint x: 499, startPoint y: 144, endPoint x: 661, endPoint y: 142, distance: 162.3
click at [661, 142] on input "DK Rental Oct 25" at bounding box center [637, 141] width 449 height 49
type input "DK Rental J"
type input "Apply"
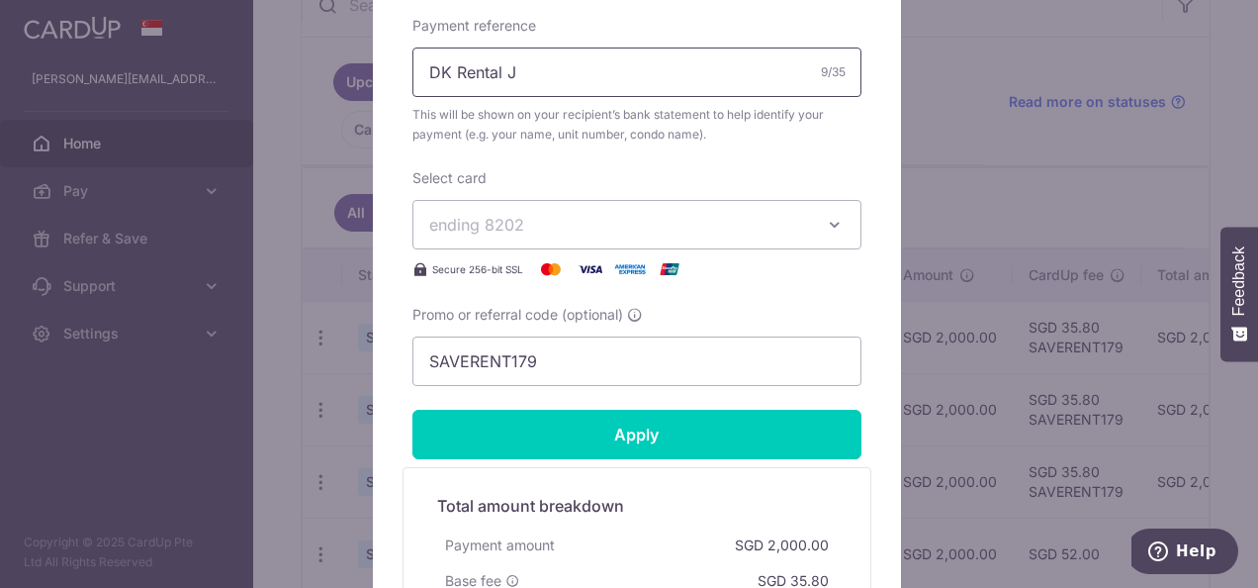
scroll to position [693, 0]
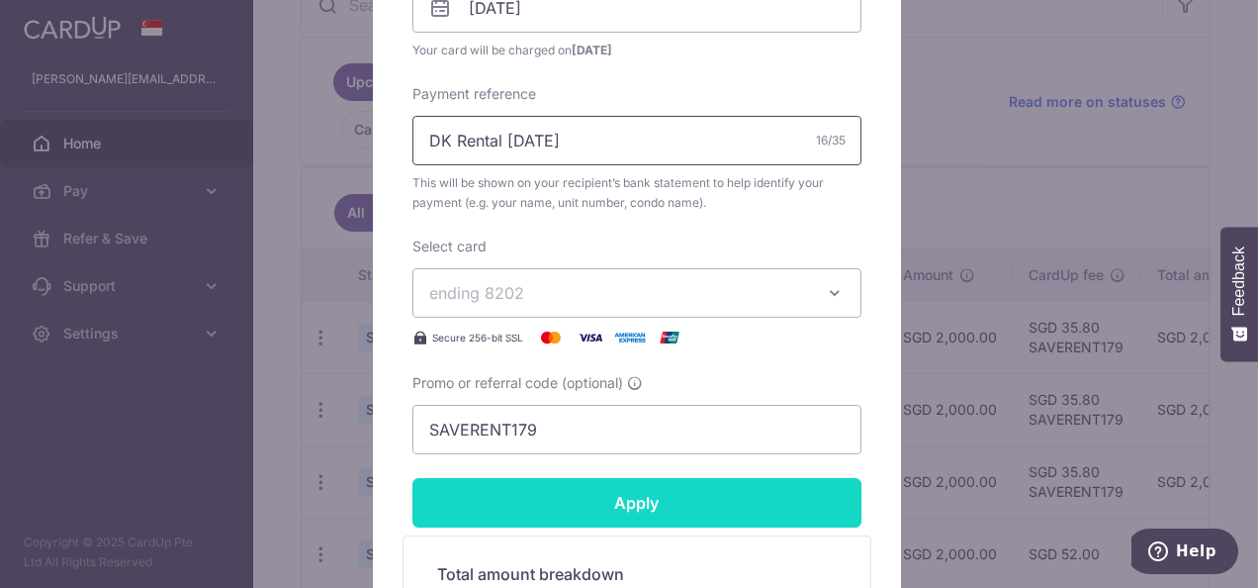
type input "DK Rental [DATE]"
click at [661, 497] on input "Apply" at bounding box center [637, 502] width 449 height 49
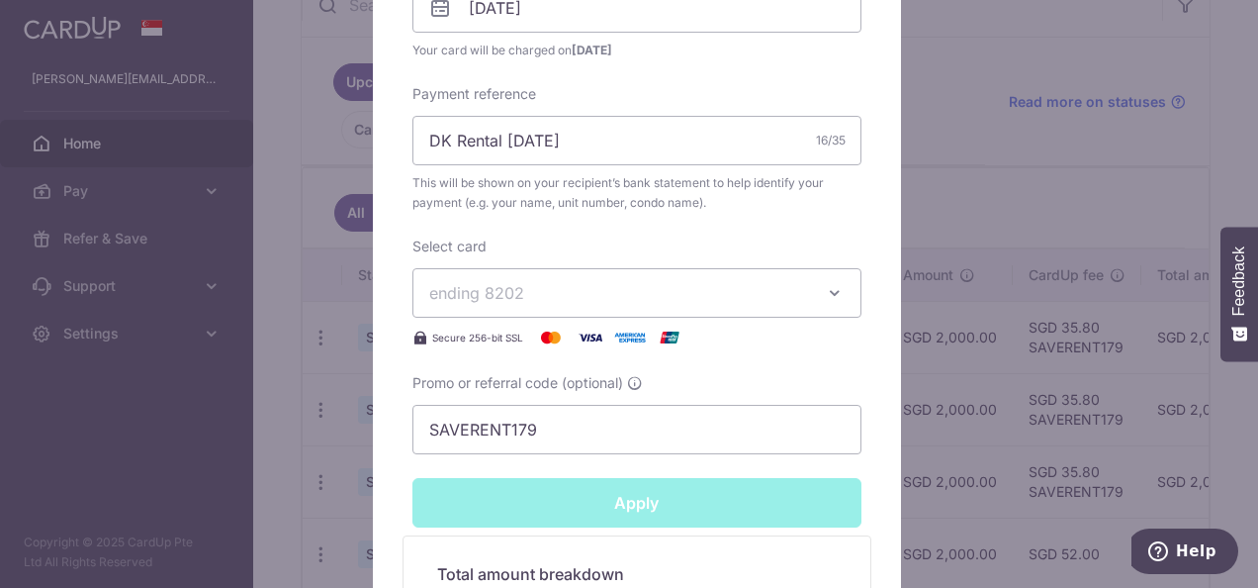
type input "Successfully Applied"
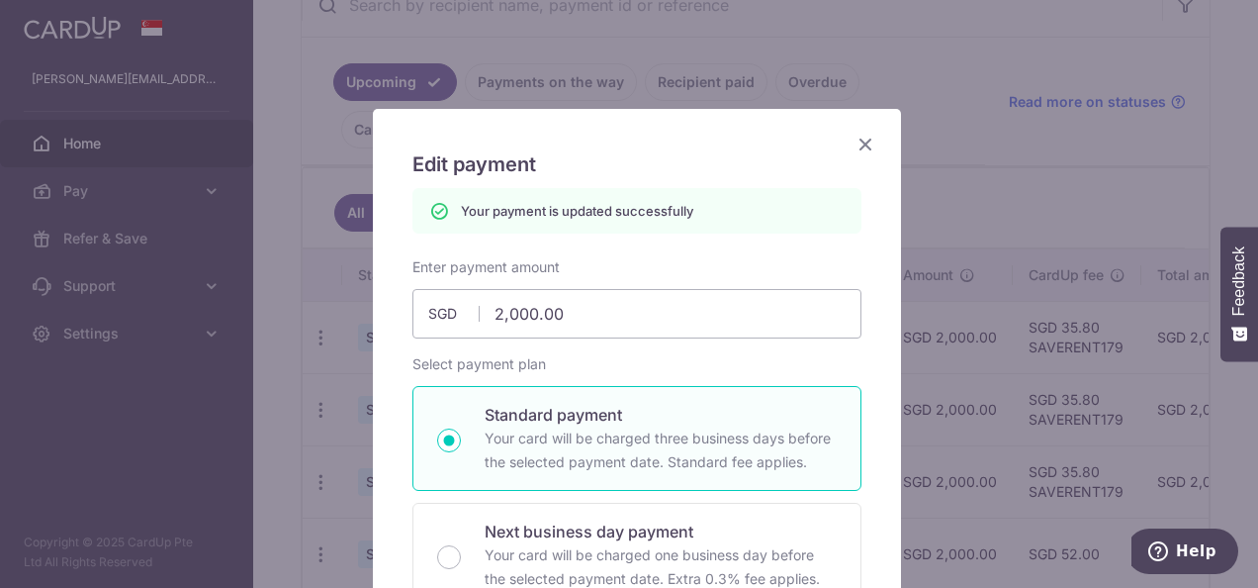
scroll to position [0, 0]
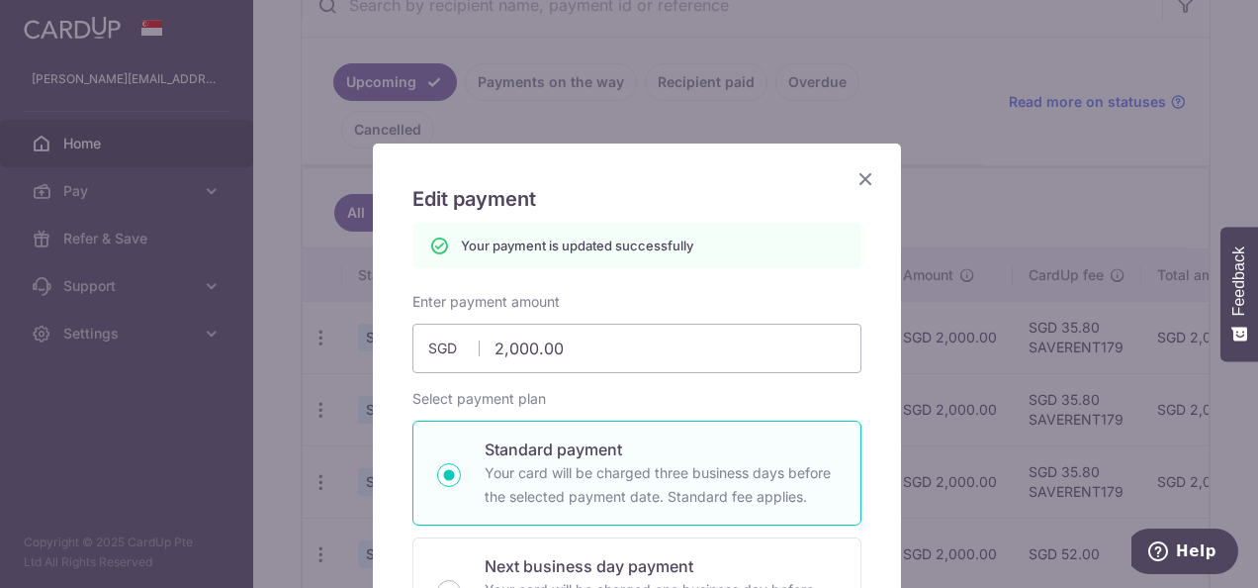
click at [865, 177] on icon "Close" at bounding box center [866, 178] width 24 height 25
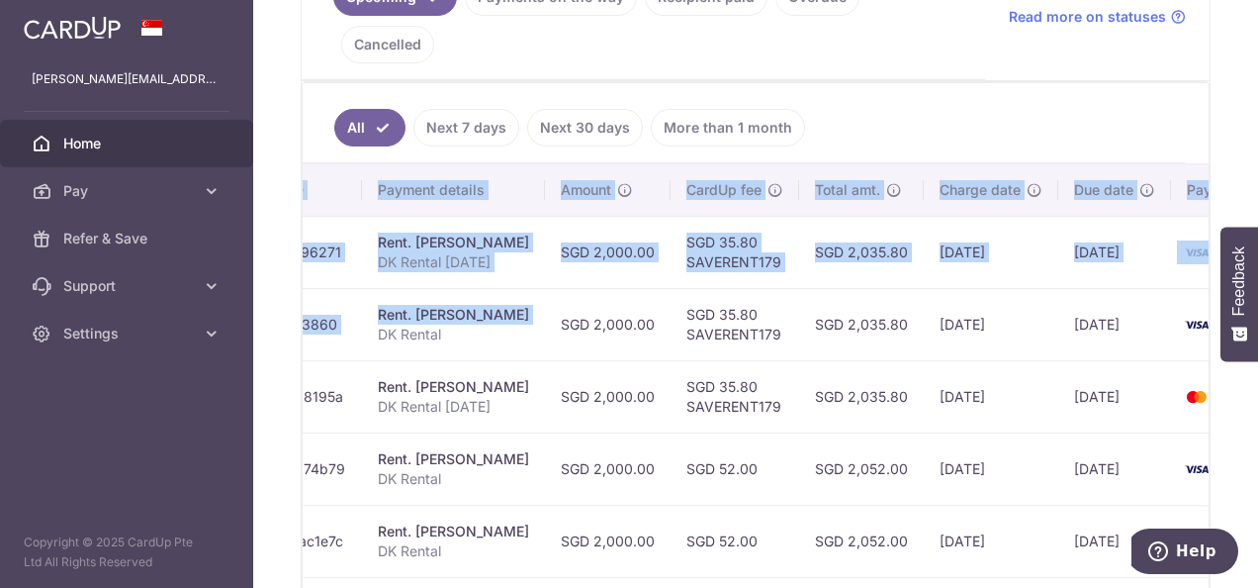
scroll to position [0, 434]
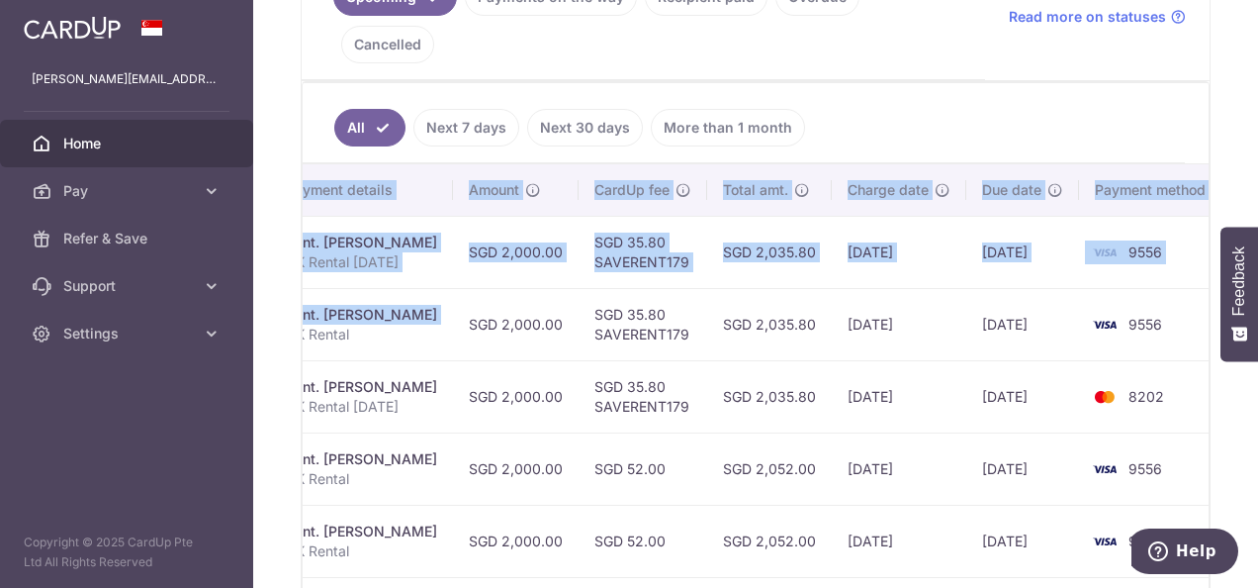
drag, startPoint x: 796, startPoint y: 301, endPoint x: 1261, endPoint y: 293, distance: 465.0
click at [1257, 293] on html "[PERSON_NAME][EMAIL_ADDRESS][DOMAIN_NAME] Home Pay Payments Recipients Cards Re…" at bounding box center [629, 294] width 1258 height 588
drag, startPoint x: 1261, startPoint y: 293, endPoint x: 1017, endPoint y: 294, distance: 244.4
click at [1017, 294] on td "[DATE]" at bounding box center [1023, 324] width 113 height 72
click at [888, 295] on td "[DATE]" at bounding box center [899, 324] width 135 height 72
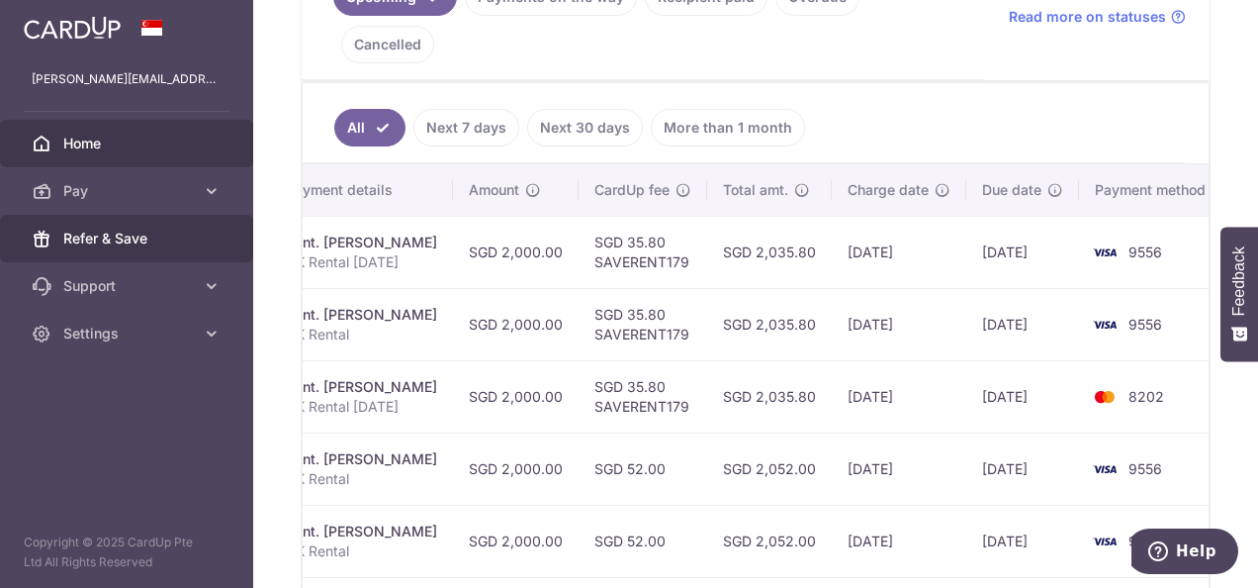
scroll to position [0, 0]
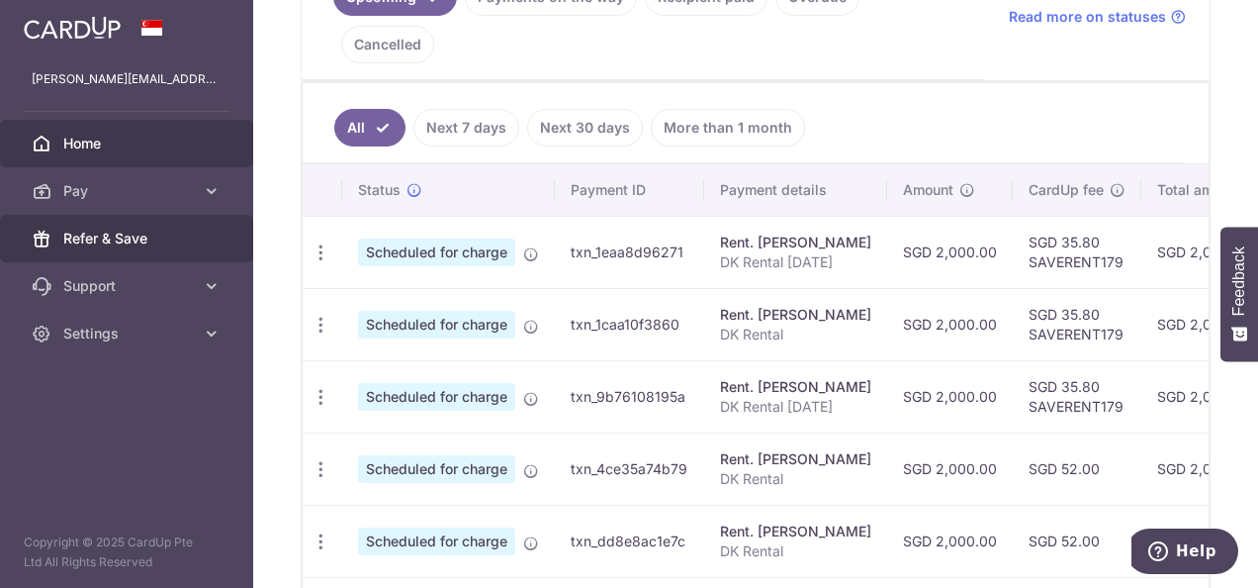
drag, startPoint x: 1028, startPoint y: 280, endPoint x: 82, endPoint y: 251, distance: 946.2
click at [82, 251] on main "[PERSON_NAME][EMAIL_ADDRESS][DOMAIN_NAME] Home Pay Payments Recipients Cards Re…" at bounding box center [629, 294] width 1258 height 588
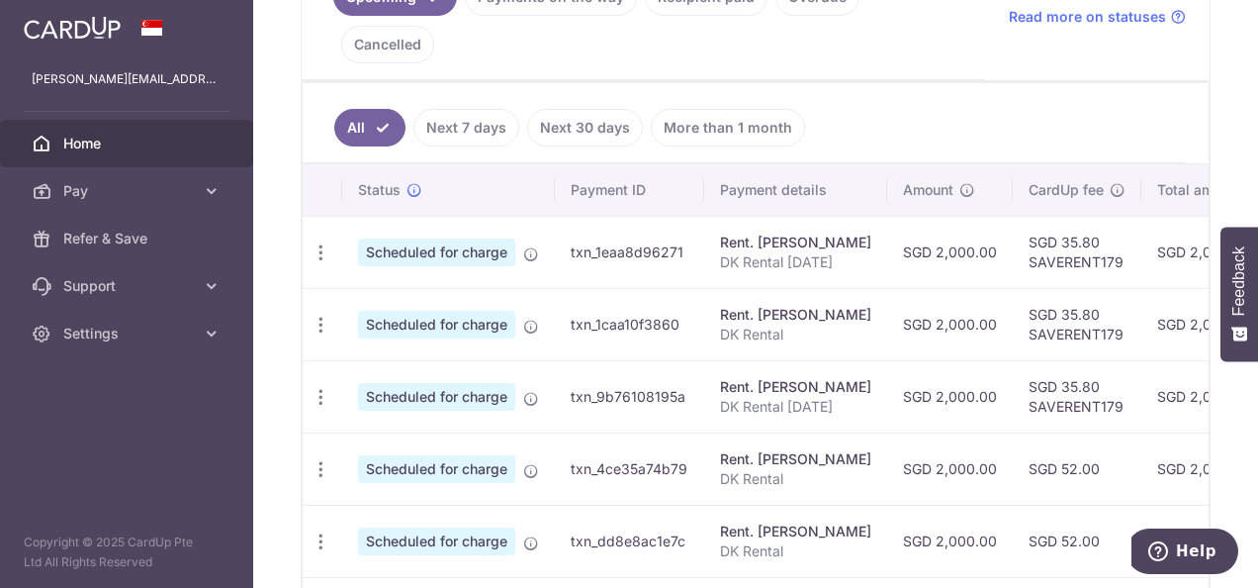
click at [637, 288] on td "txn_1caa10f3860" at bounding box center [629, 324] width 149 height 72
click at [324, 315] on icon "button" at bounding box center [321, 325] width 21 height 21
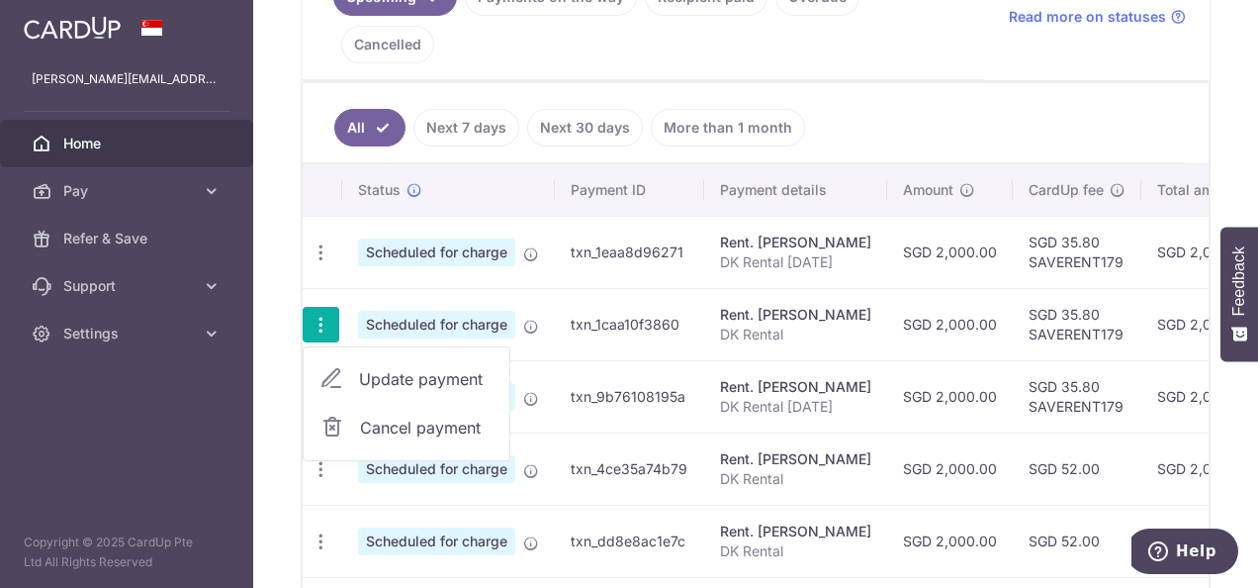
click at [356, 355] on link "Update payment" at bounding box center [407, 378] width 206 height 47
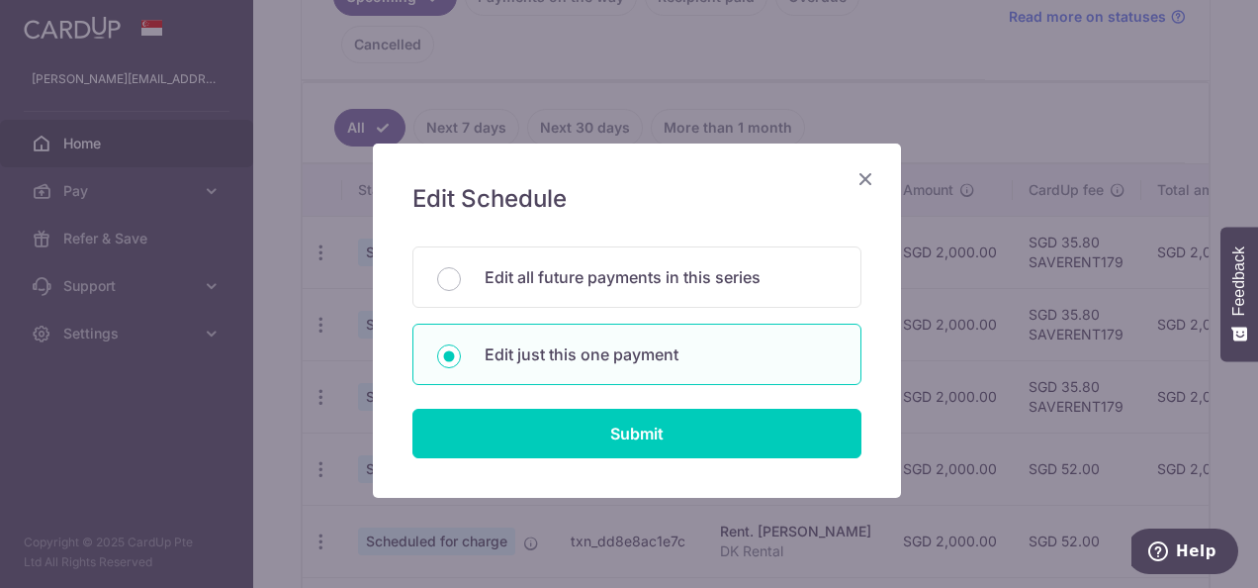
click at [559, 406] on form "You will be editing all 5 payments to Cliff Anderson scheduled from 12/12/2025 …" at bounding box center [637, 352] width 449 height 212
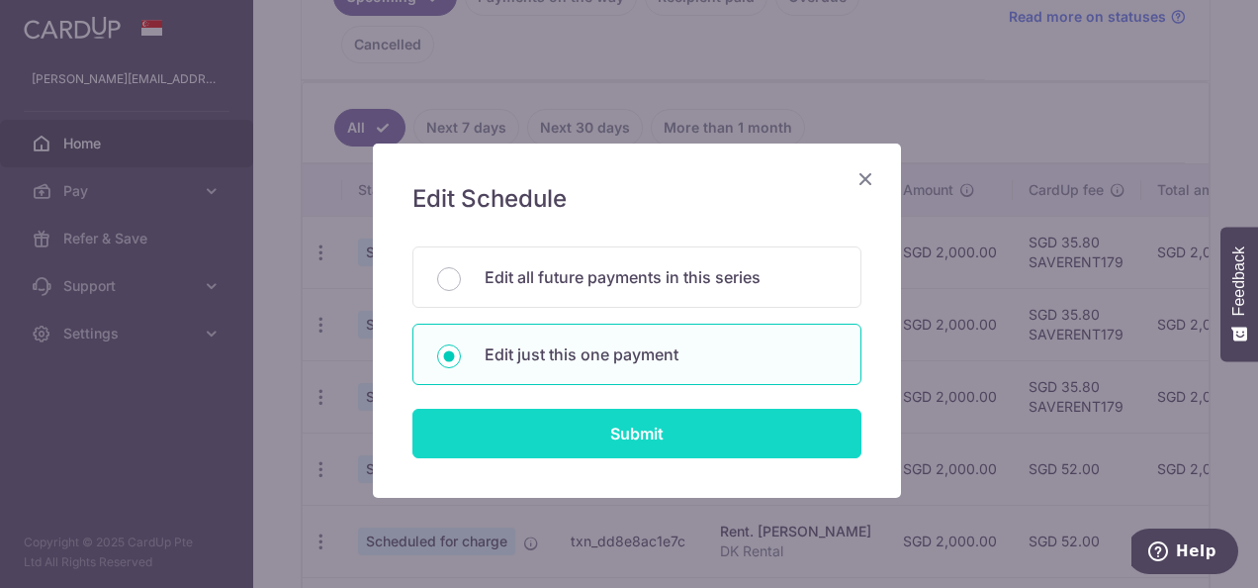
click at [560, 413] on input "Submit" at bounding box center [637, 433] width 449 height 49
radio input "true"
type input "2,000.00"
type input "[DATE]"
type input "DK Rental"
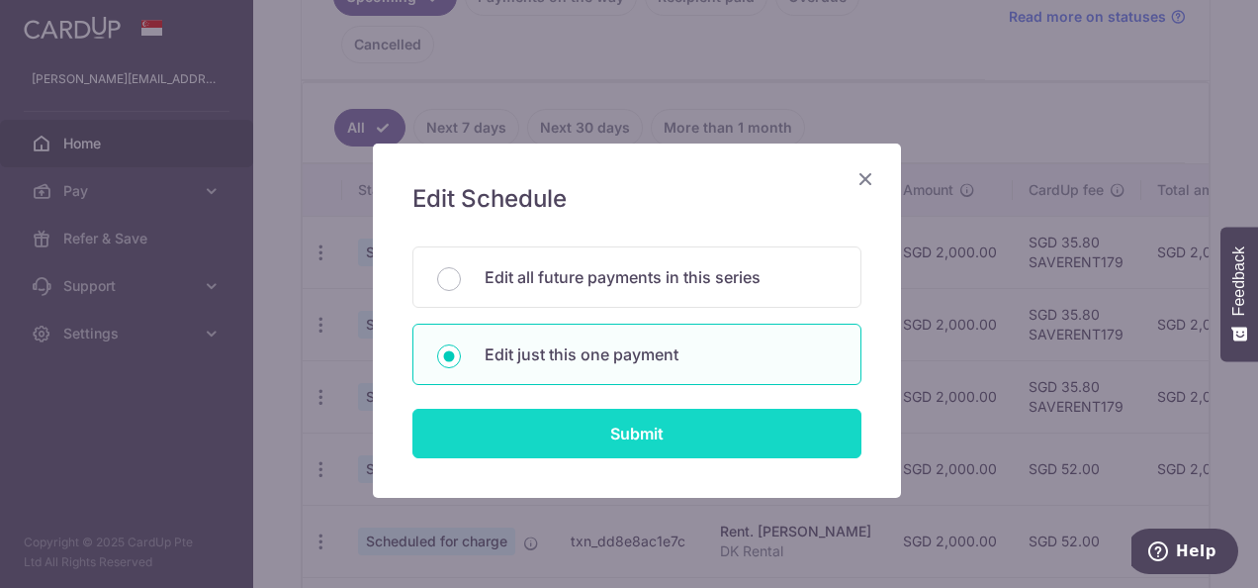
type input "SAVERENT179"
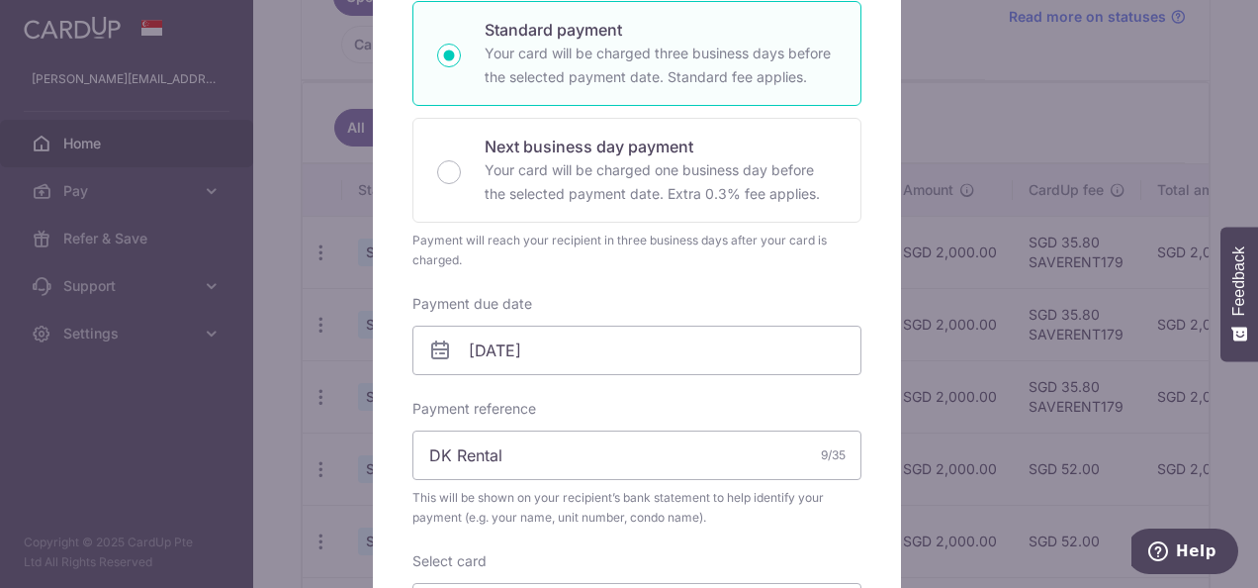
scroll to position [396, 0]
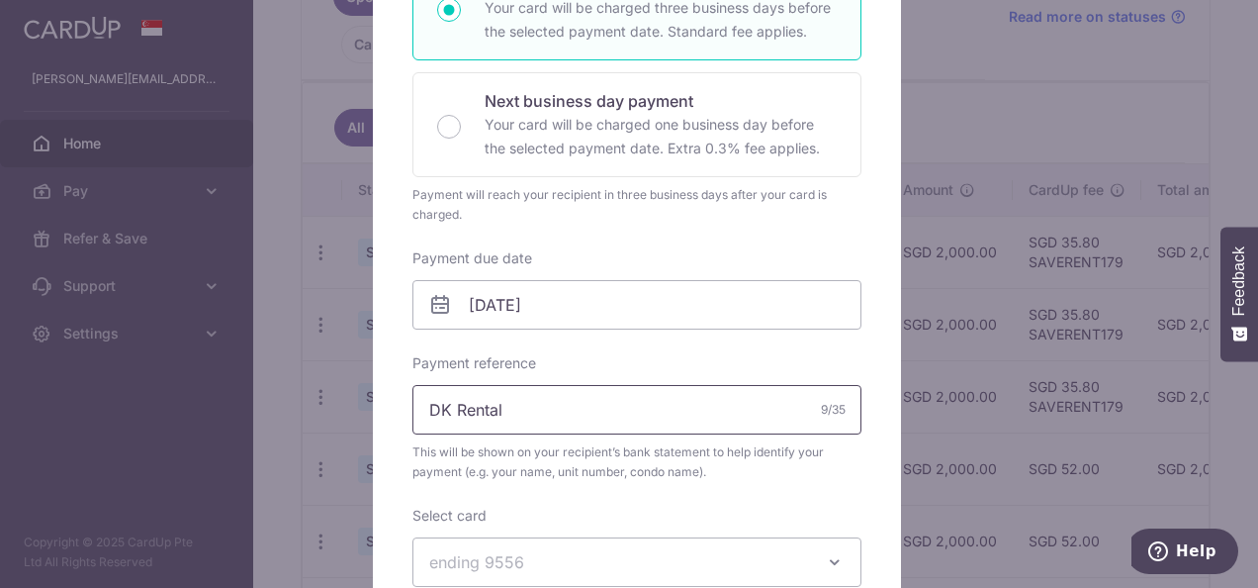
click at [493, 396] on input "DK Rental" at bounding box center [637, 409] width 449 height 49
click at [536, 403] on input "DK Rental" at bounding box center [637, 409] width 449 height 49
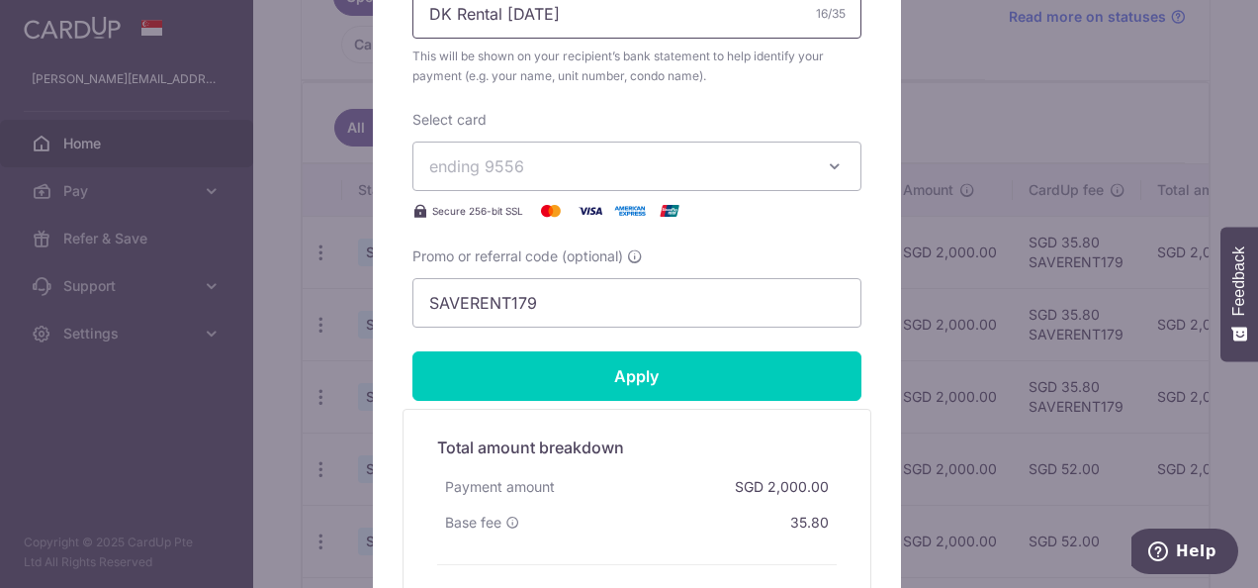
scroll to position [989, 0]
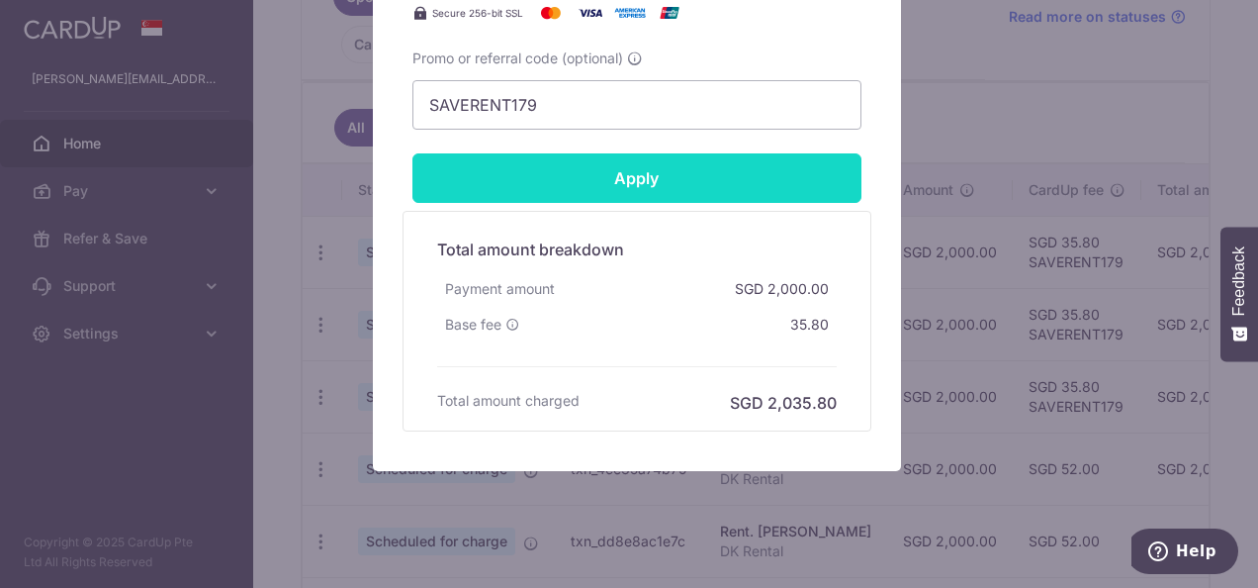
type input "DK Rental Dec 26"
click at [748, 196] on input "Apply" at bounding box center [637, 177] width 449 height 49
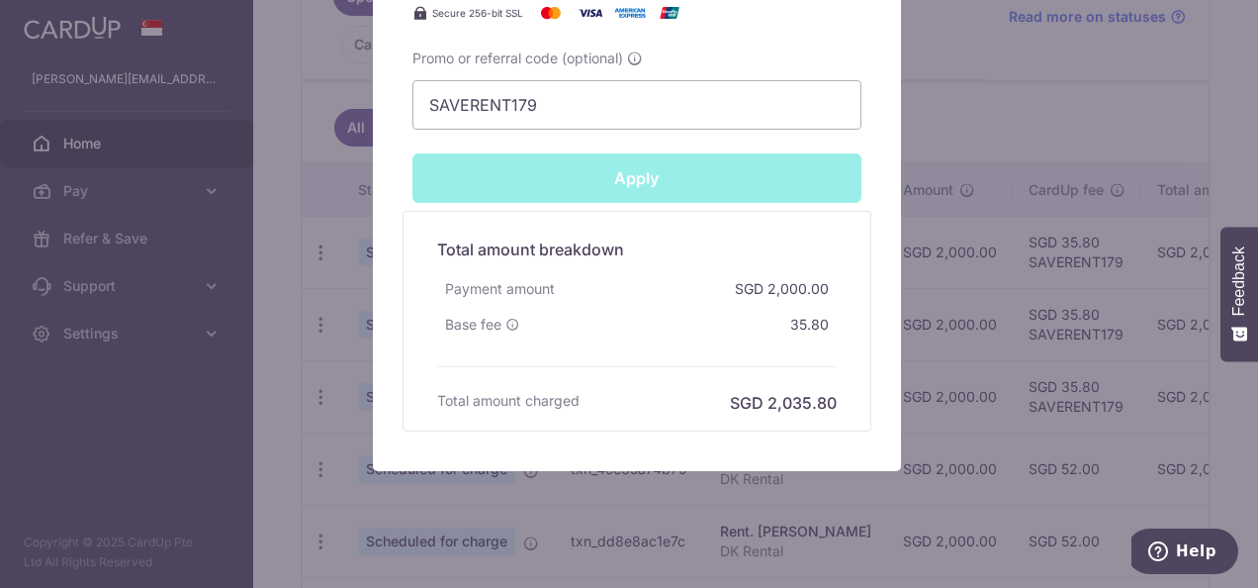
type input "Successfully Applied"
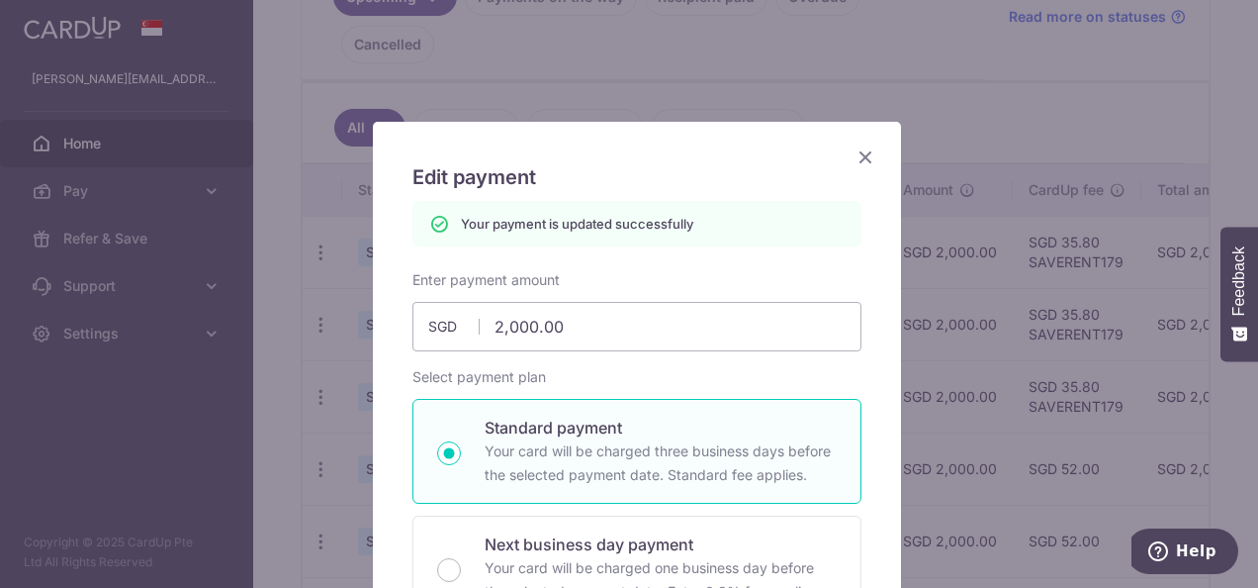
scroll to position [0, 0]
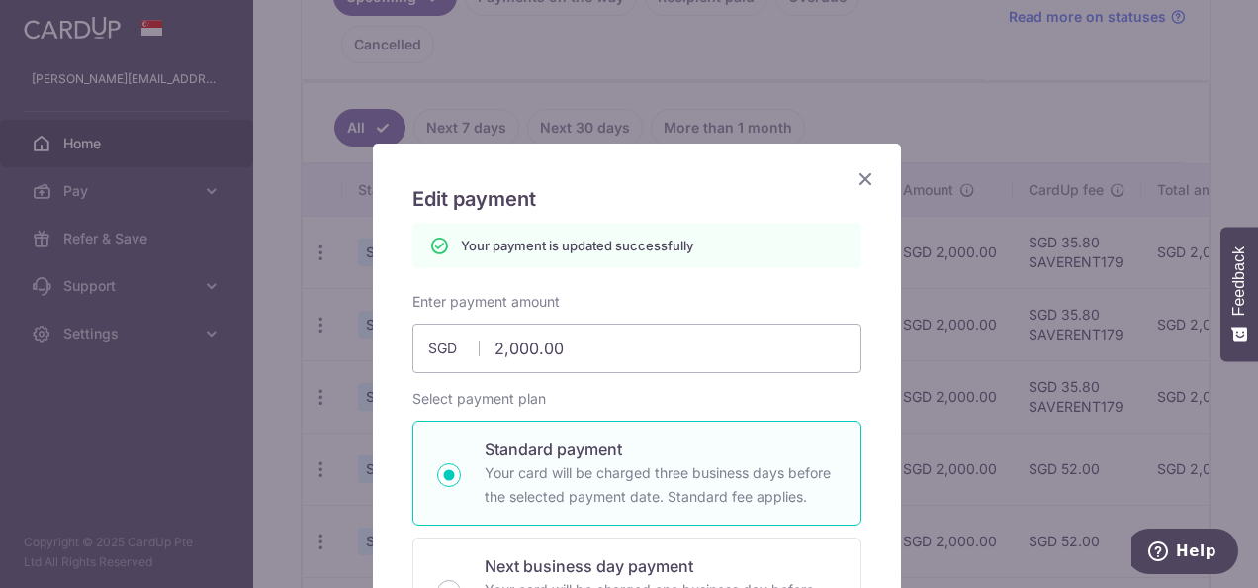
click at [863, 171] on icon "Close" at bounding box center [866, 178] width 24 height 25
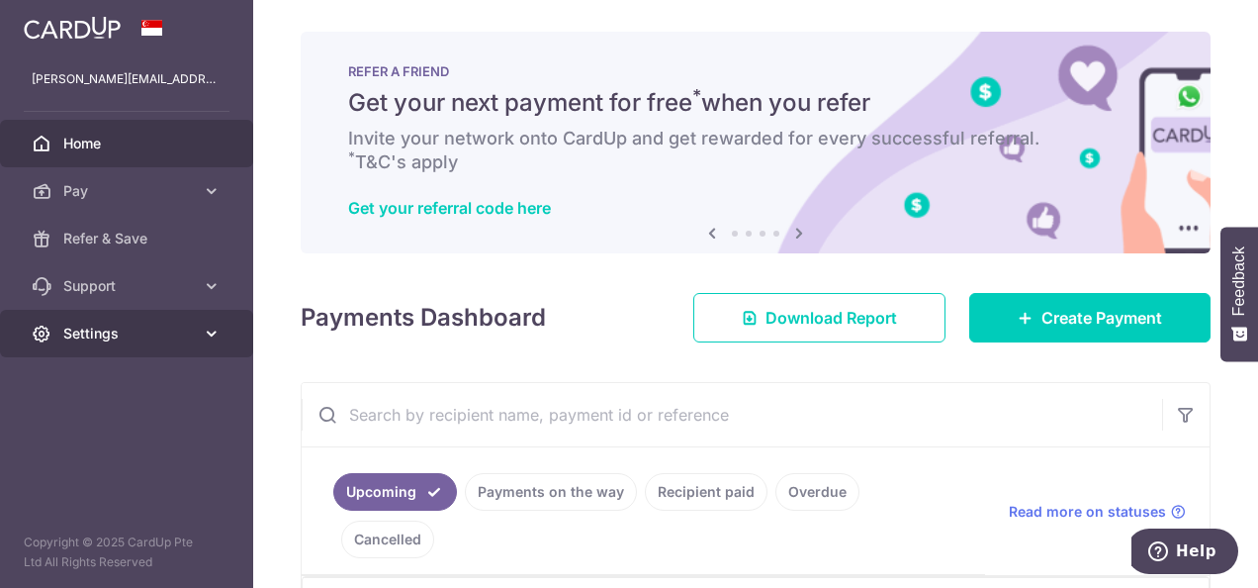
click at [134, 332] on span "Settings" at bounding box center [128, 334] width 131 height 20
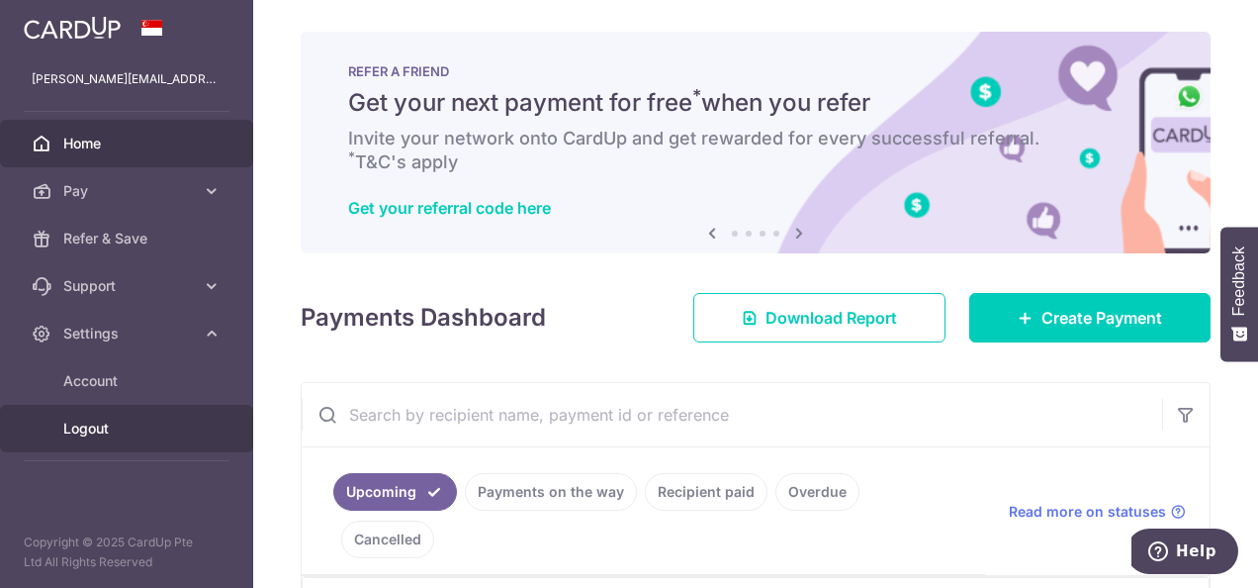
click at [133, 430] on span "Logout" at bounding box center [128, 428] width 131 height 20
